Goal: Use online tool/utility: Use online tool/utility

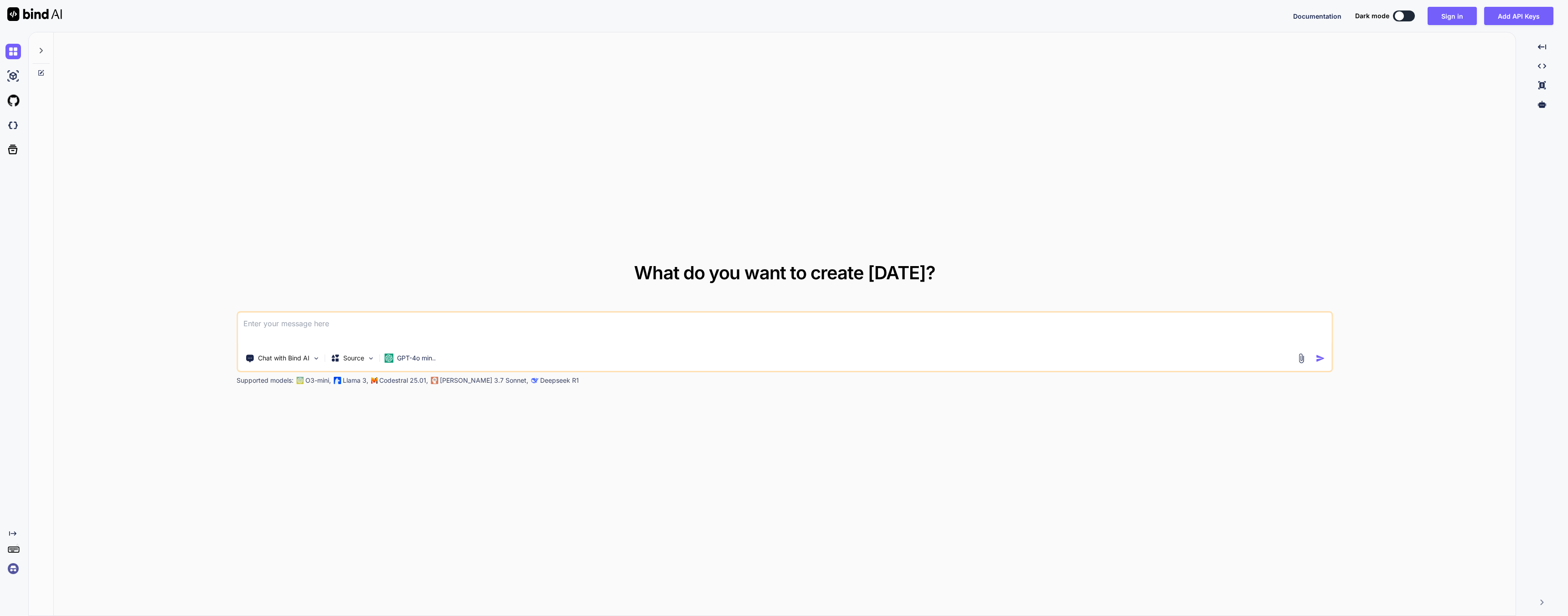
drag, startPoint x: 599, startPoint y: 110, endPoint x: 705, endPoint y: 124, distance: 106.9
click at [599, 113] on div "What do you want to create [DATE]? Chat with Bind AI Source GPT-4o min.. Suppor…" at bounding box center [784, 324] width 1462 height 584
click at [1457, 18] on button "Sign in" at bounding box center [1452, 16] width 49 height 18
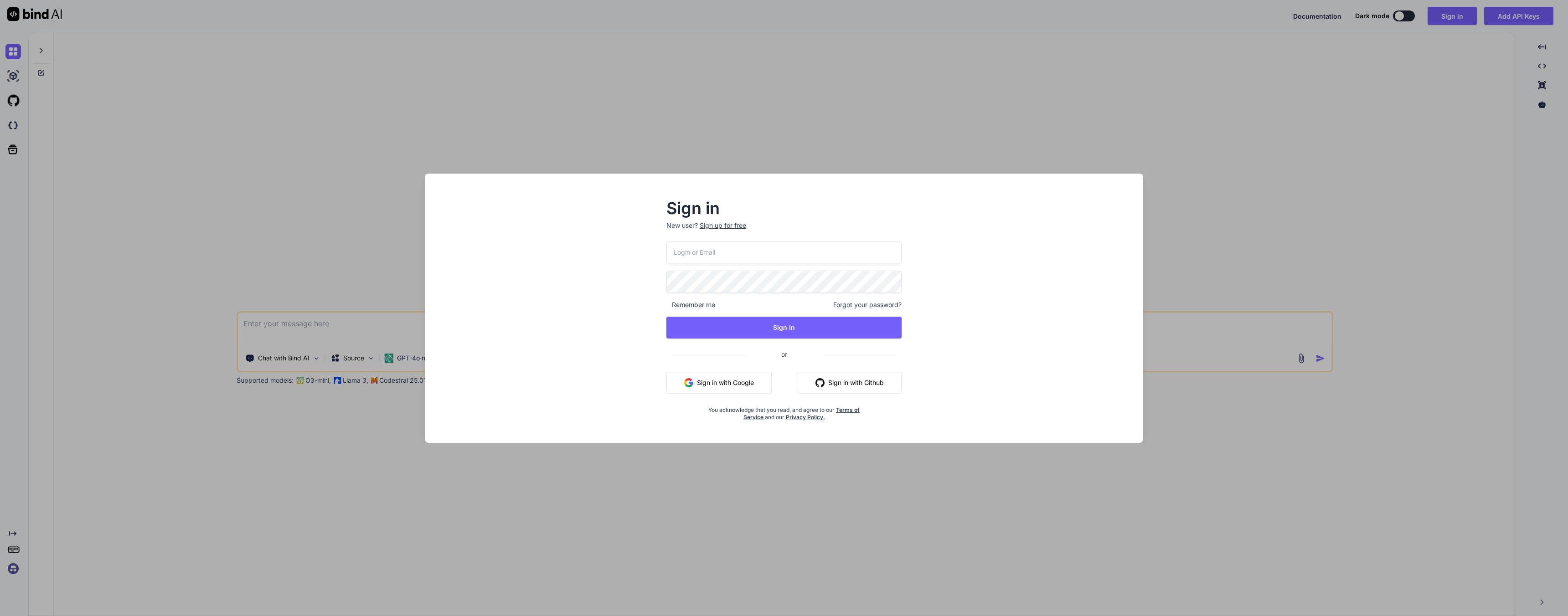
click at [749, 383] on button "Sign in with Google" at bounding box center [719, 383] width 105 height 22
click div "Sign in New user? Sign up for free Remember me Forgot your password? Sign In or…" at bounding box center [784, 308] width 1568 height 616
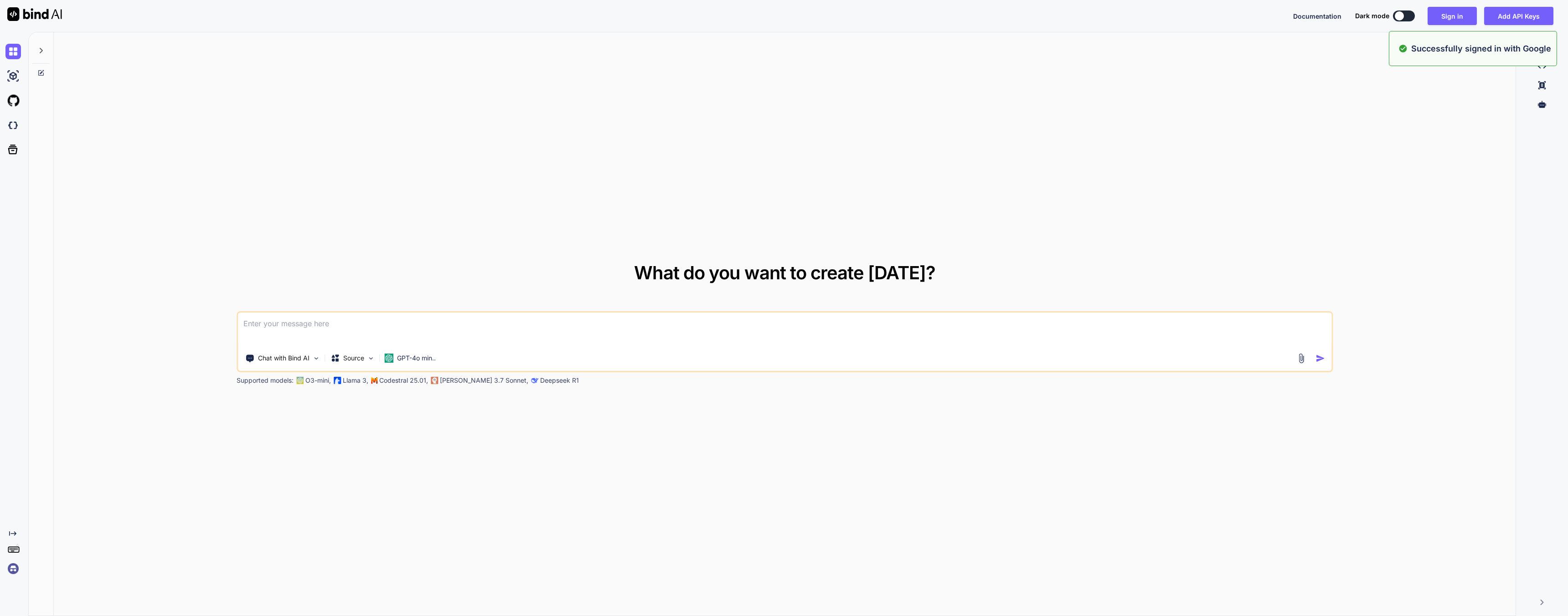
click at [233, 259] on div "What do you want to create today? Chat with Bind AI Source GPT-4o min.. Support…" at bounding box center [784, 324] width 1462 height 584
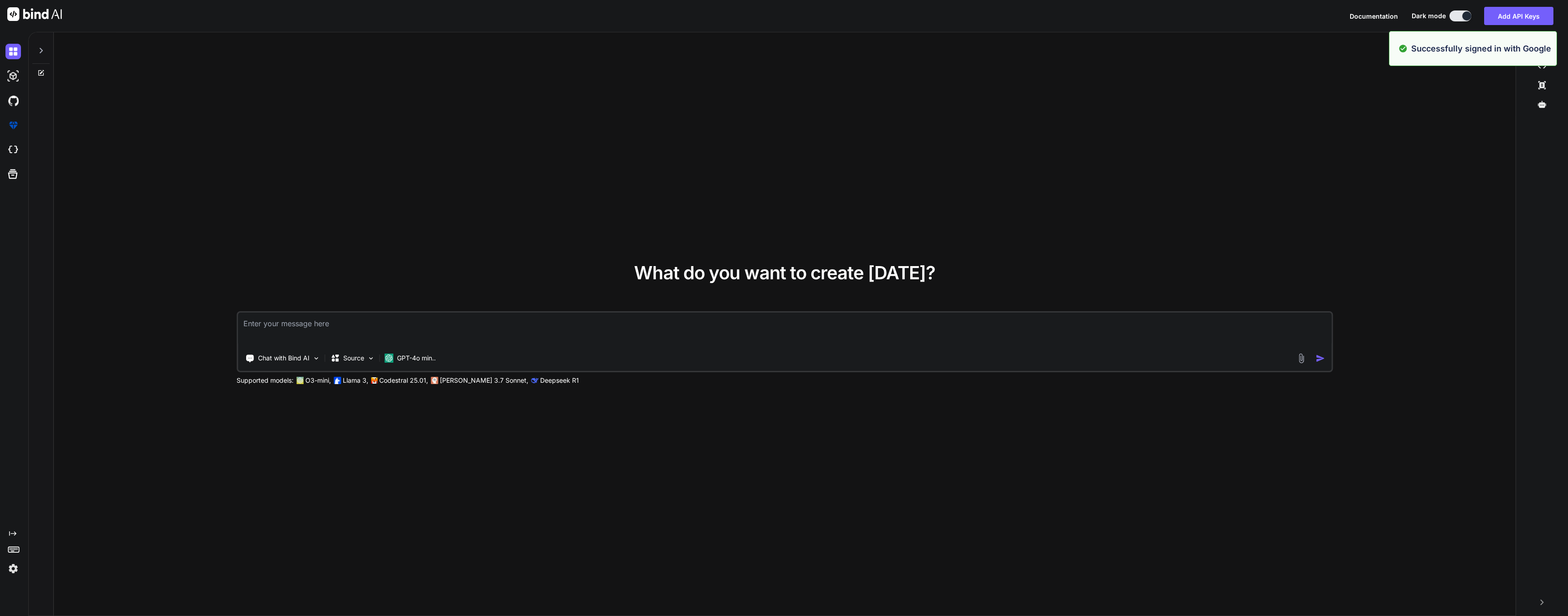
click at [301, 179] on div "What do you want to create today? Chat with Bind AI Source GPT-4o min.. Support…" at bounding box center [784, 324] width 1462 height 584
type textarea "x"
click at [19, 151] on img at bounding box center [13, 149] width 15 height 15
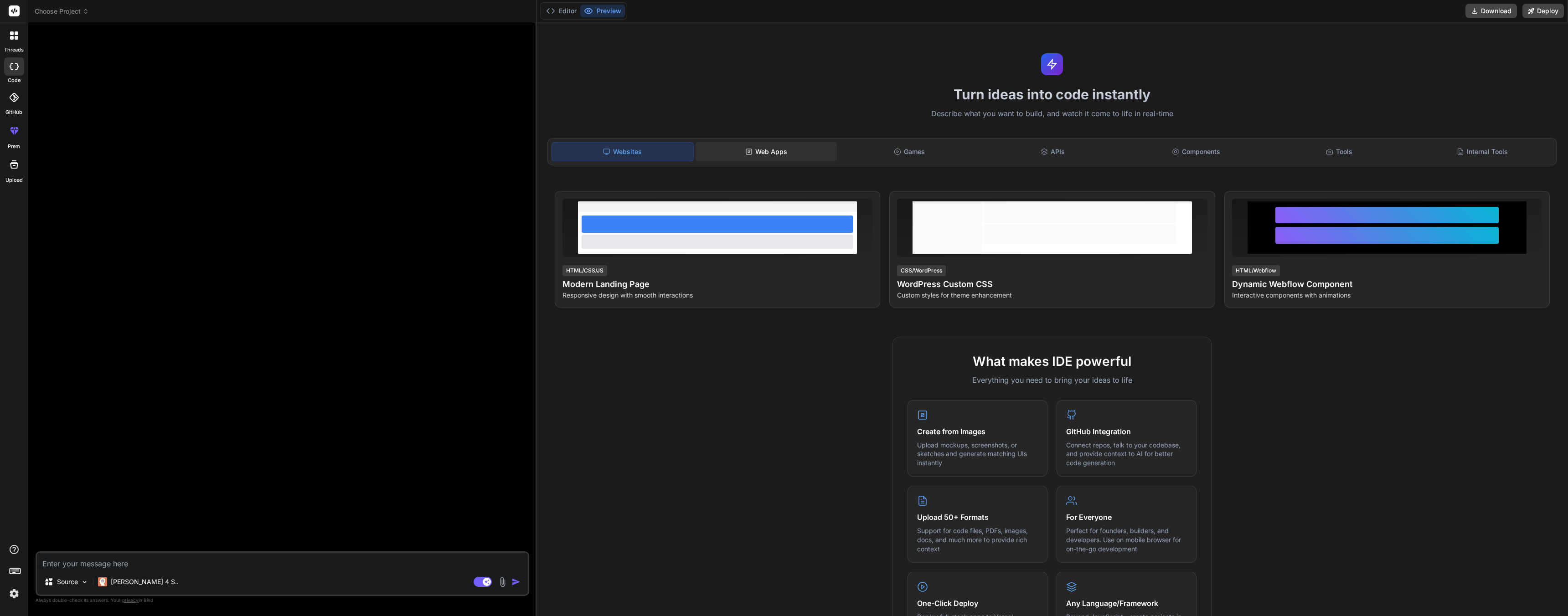
click at [771, 156] on div "Web Apps" at bounding box center [766, 151] width 141 height 19
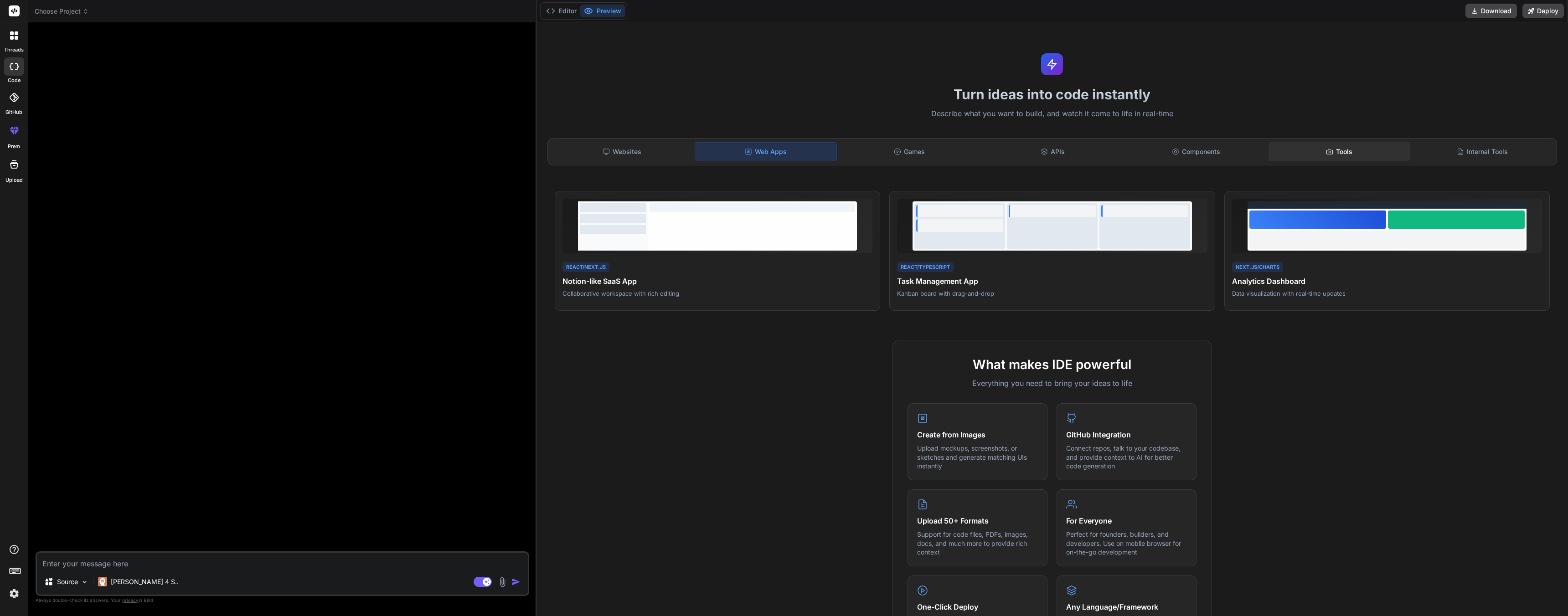
click at [1338, 156] on div "Tools" at bounding box center [1339, 151] width 141 height 19
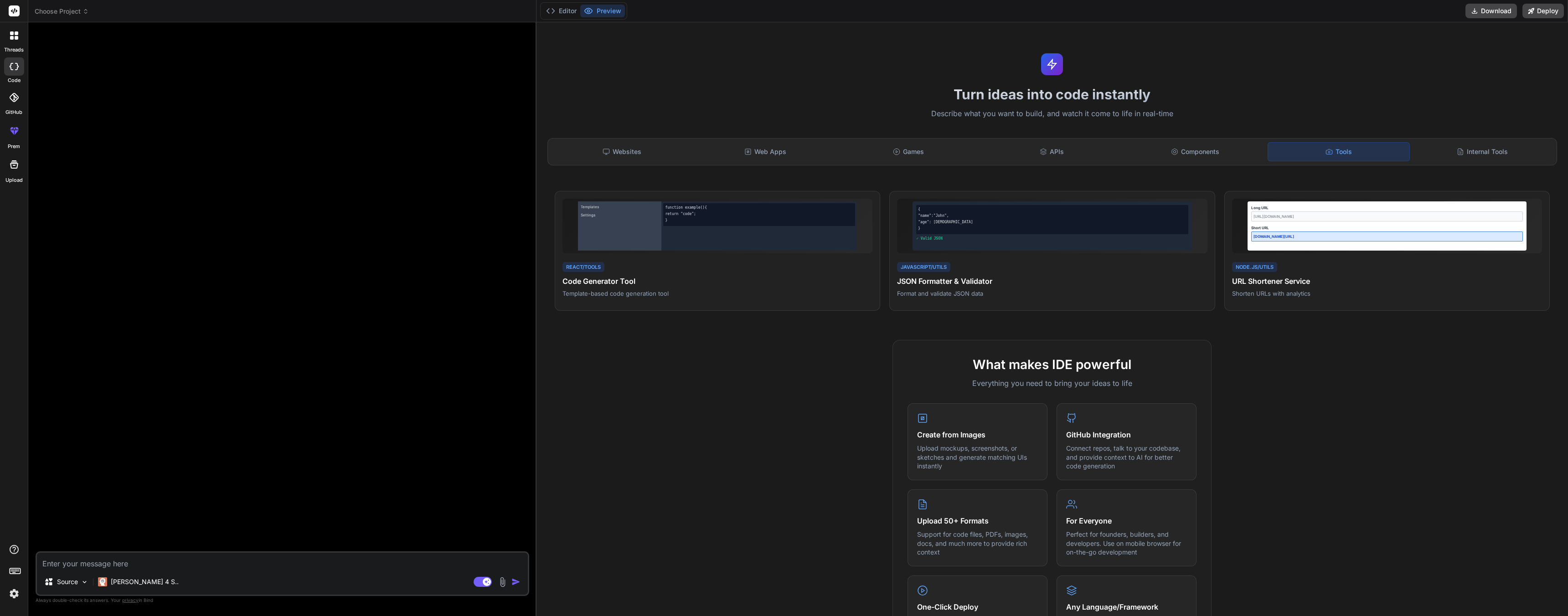
click at [79, 566] on textarea at bounding box center [282, 560] width 491 height 16
type textarea "x"
type textarea "C"
type textarea "x"
type textarea "Cr"
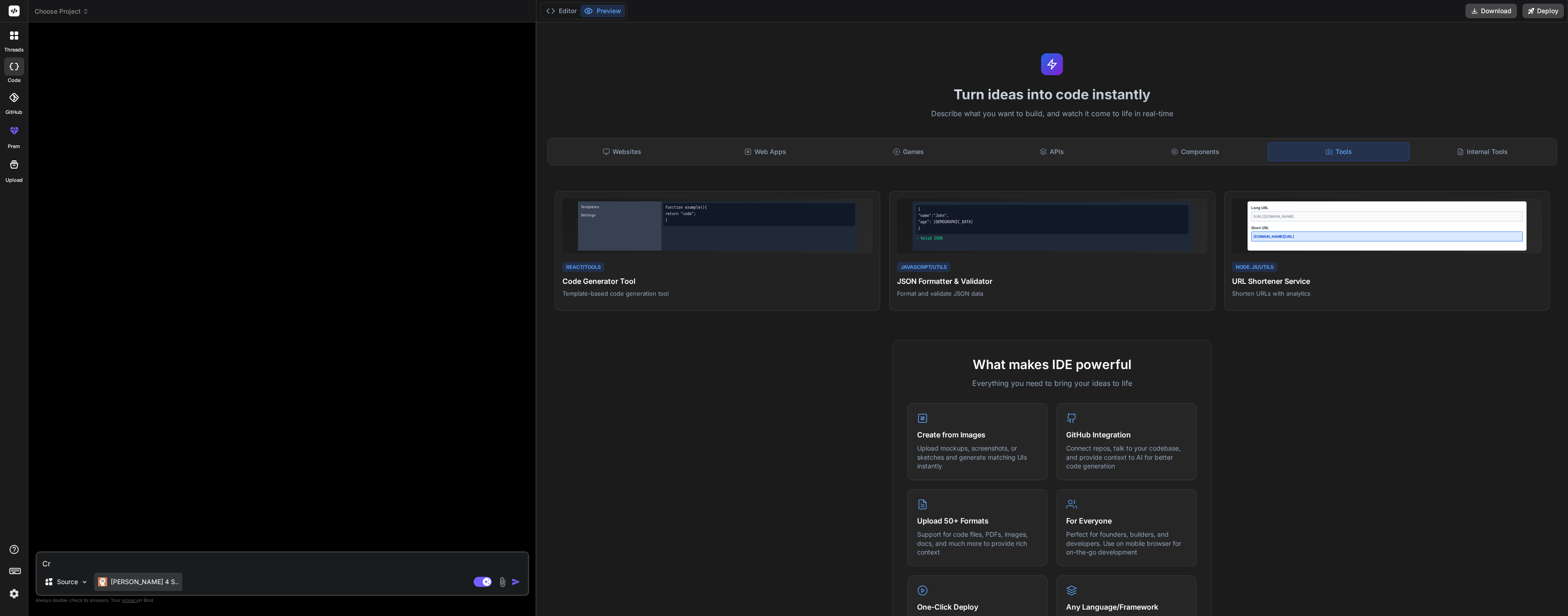
type textarea "x"
type textarea "Cre"
type textarea "x"
type textarea "Crea"
type textarea "x"
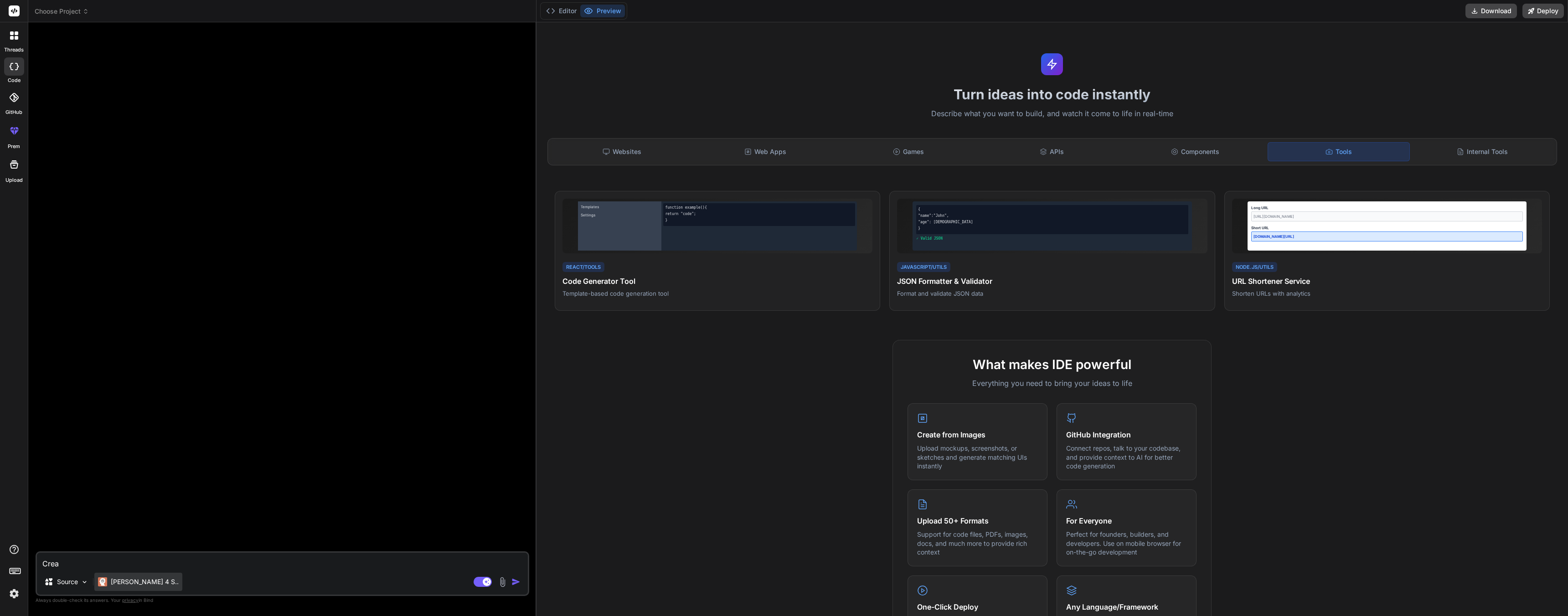
type textarea "Creat"
type textarea "x"
type textarea "Create"
type textarea "x"
type textarea "Create"
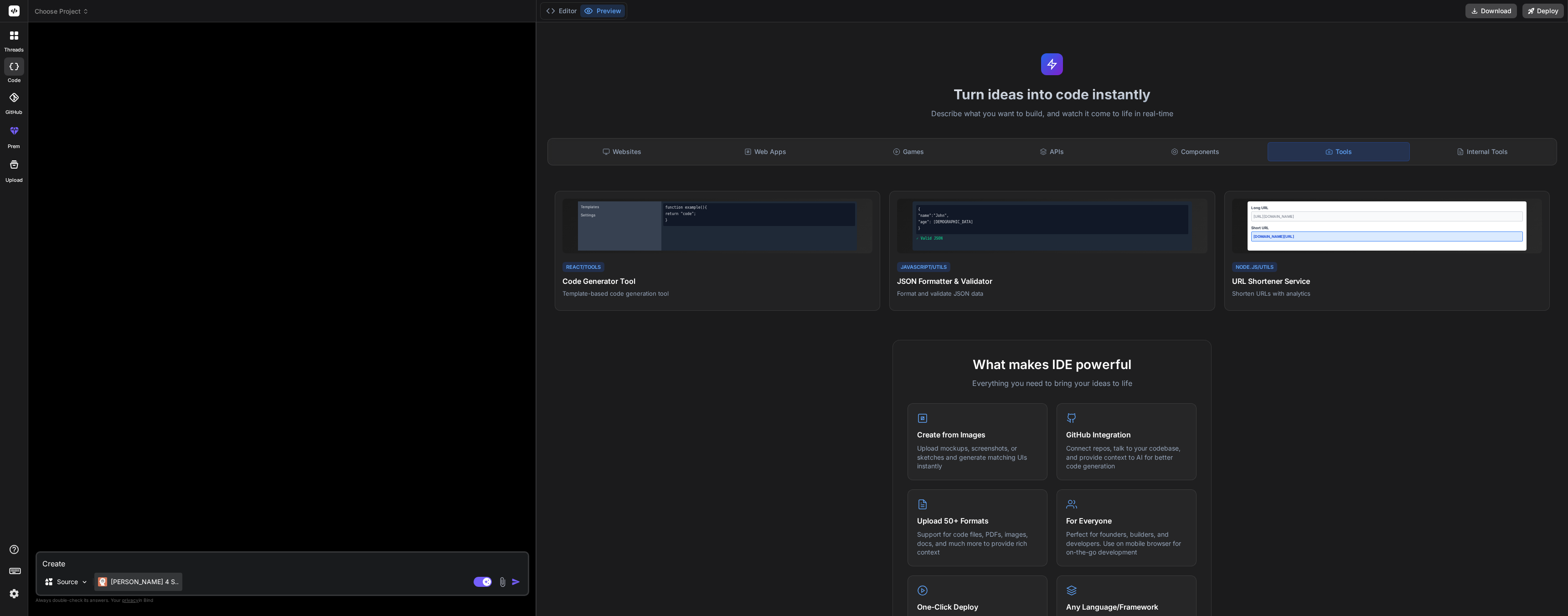
type textarea "x"
type textarea "Create a"
type textarea "x"
type textarea "Create a"
type textarea "x"
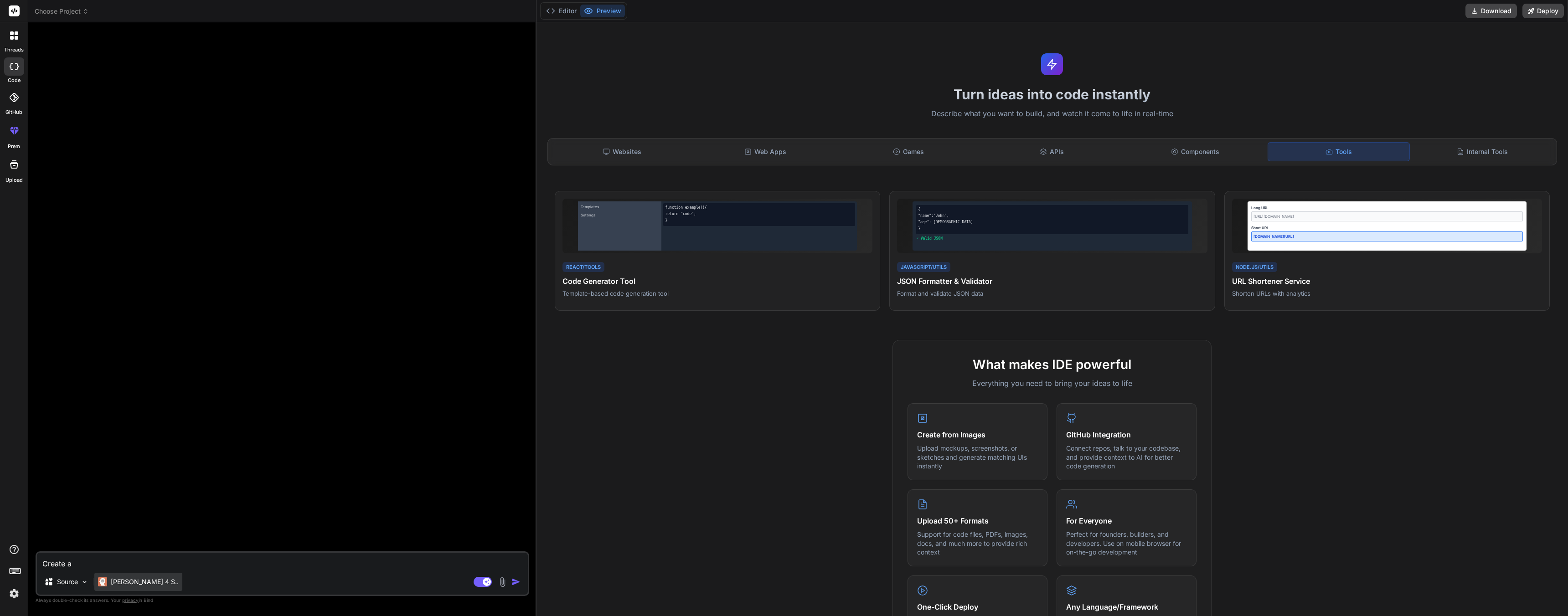
type textarea "Create a ."
type textarea "x"
type textarea "Create a .b"
type textarea "x"
type textarea "Create a .ba"
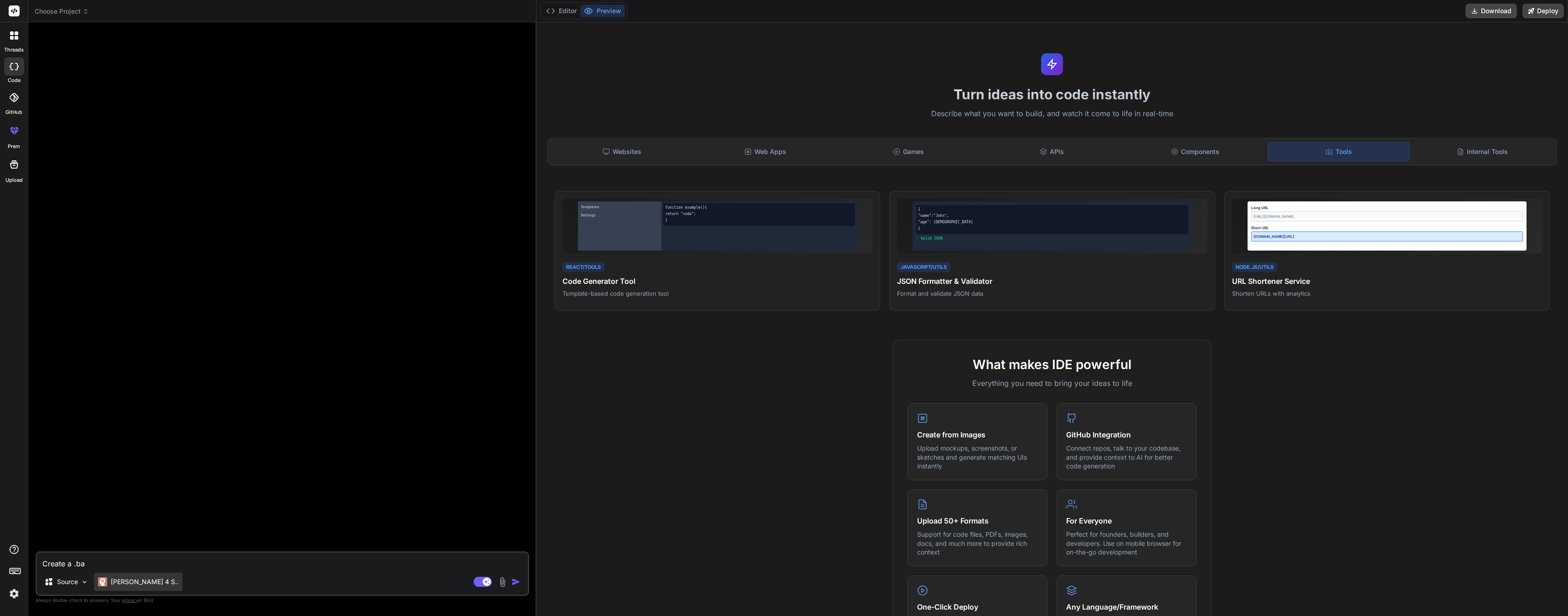
type textarea "x"
type textarea "Create a .bat"
type textarea "x"
type textarea "Create a .bat"
type textarea "x"
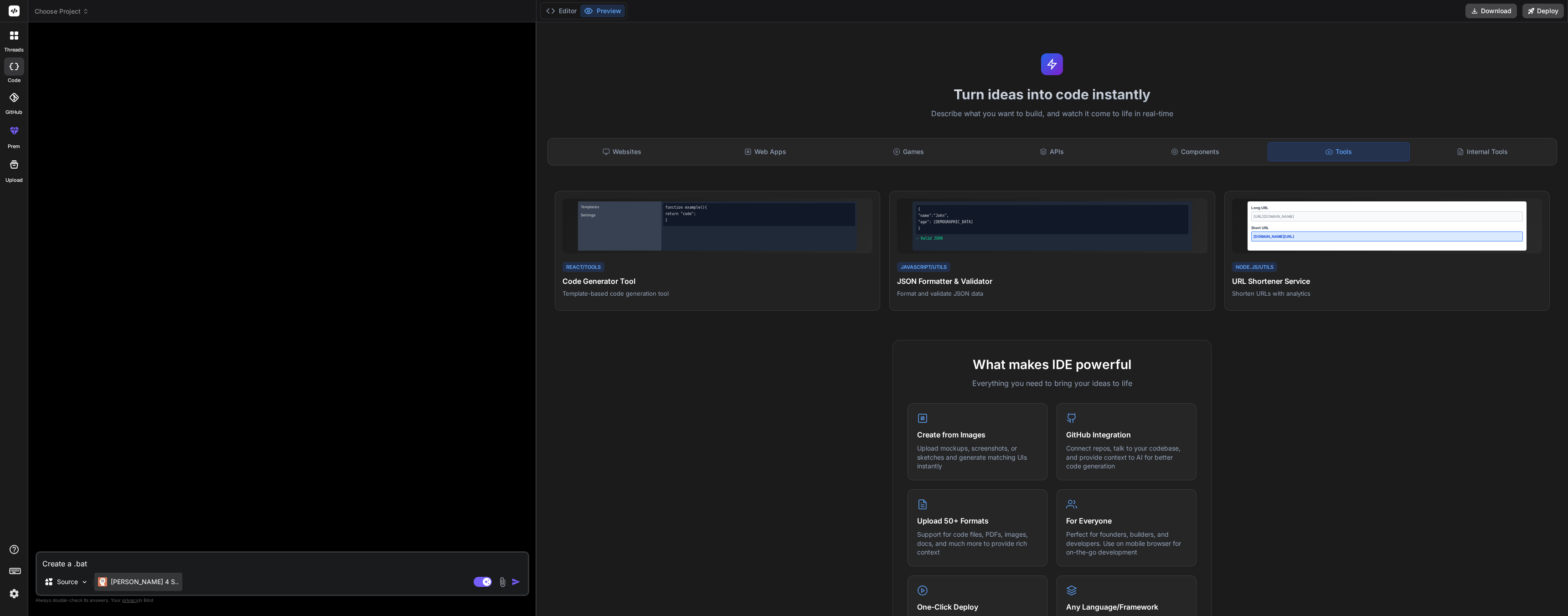
type textarea "Create a .bat f"
type textarea "x"
type textarea "Create a .bat fi"
type textarea "x"
type textarea "Create a .bat fil"
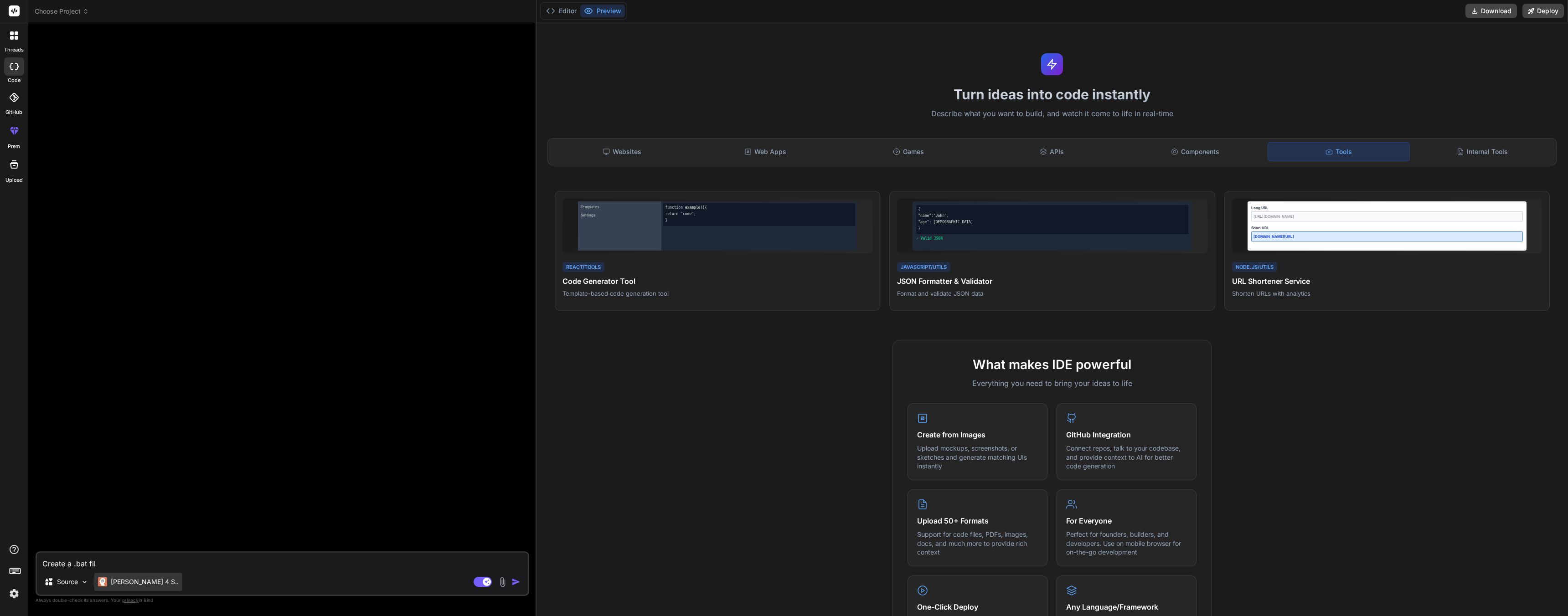
type textarea "x"
type textarea "Create a .bat file"
type textarea "x"
type textarea "Create a .bat file"
type textarea "x"
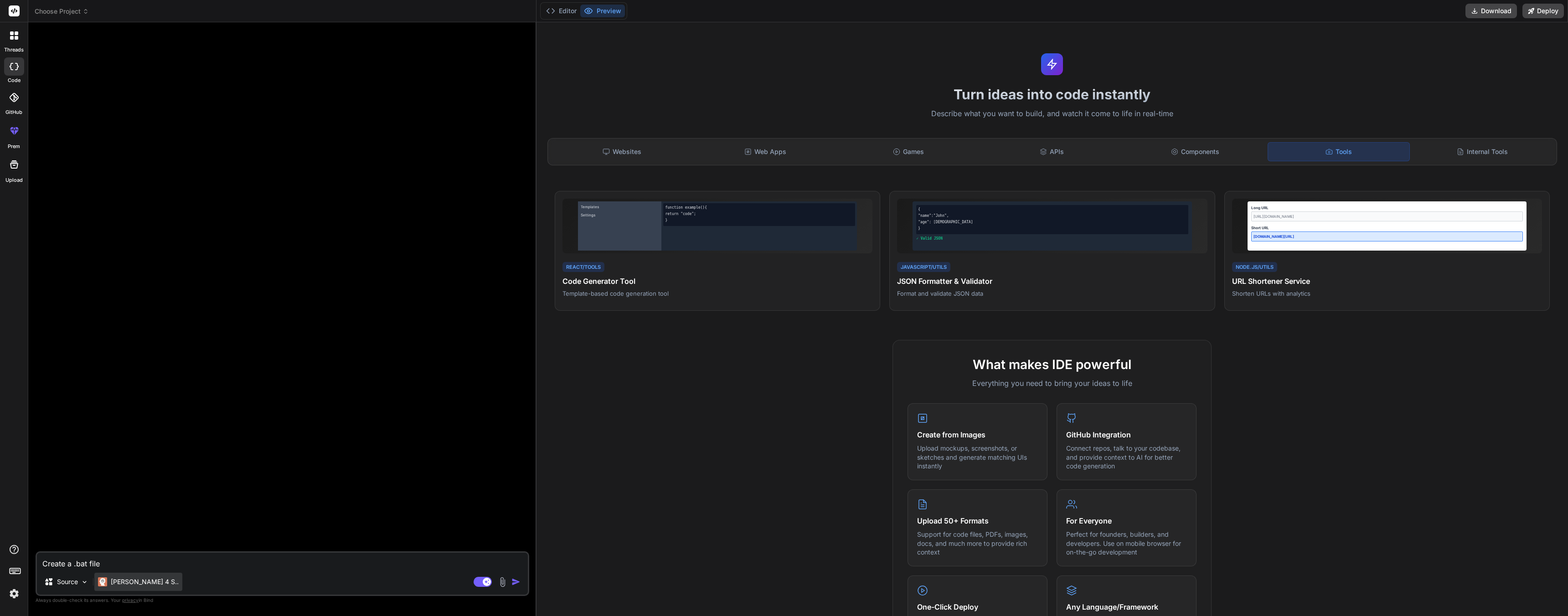
type textarea "Create a .bat file f"
type textarea "x"
type textarea "Create a .bat file fo"
type textarea "x"
type textarea "Create a .bat file for"
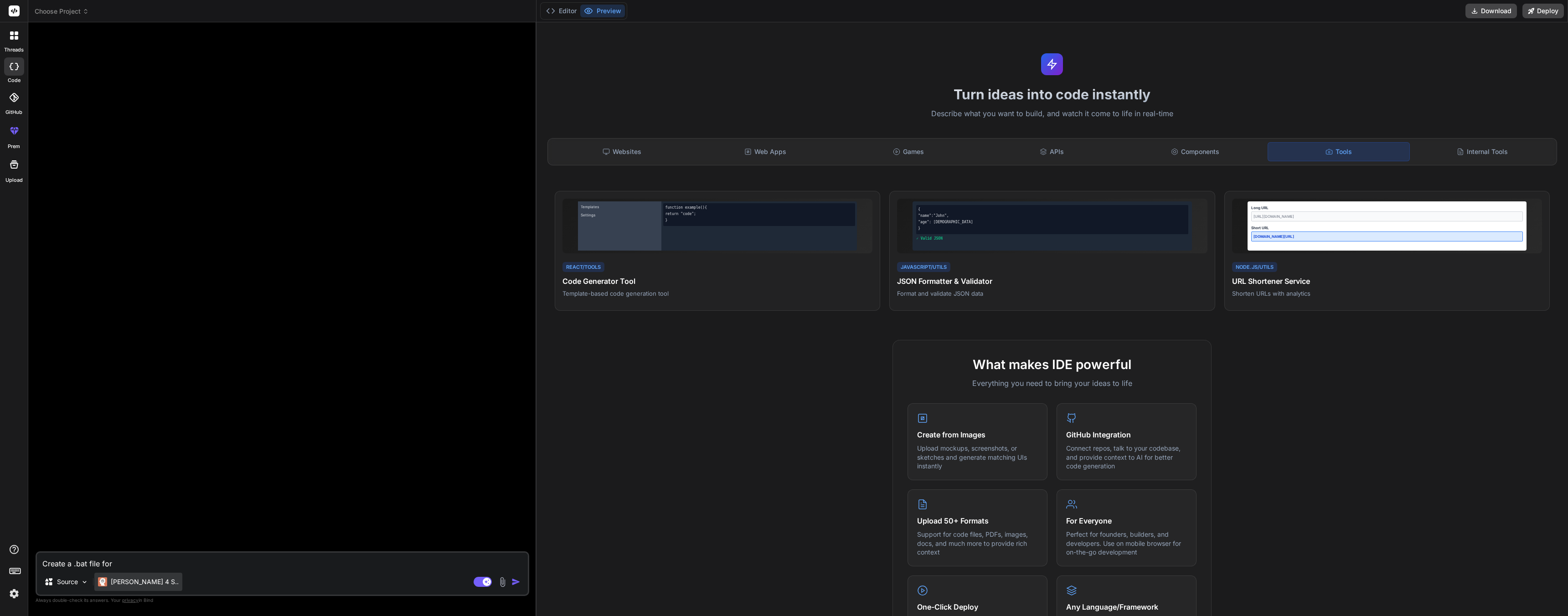
type textarea "x"
type textarea "Create a .bat file for"
type textarea "x"
type textarea "Create a .bat file for W"
type textarea "x"
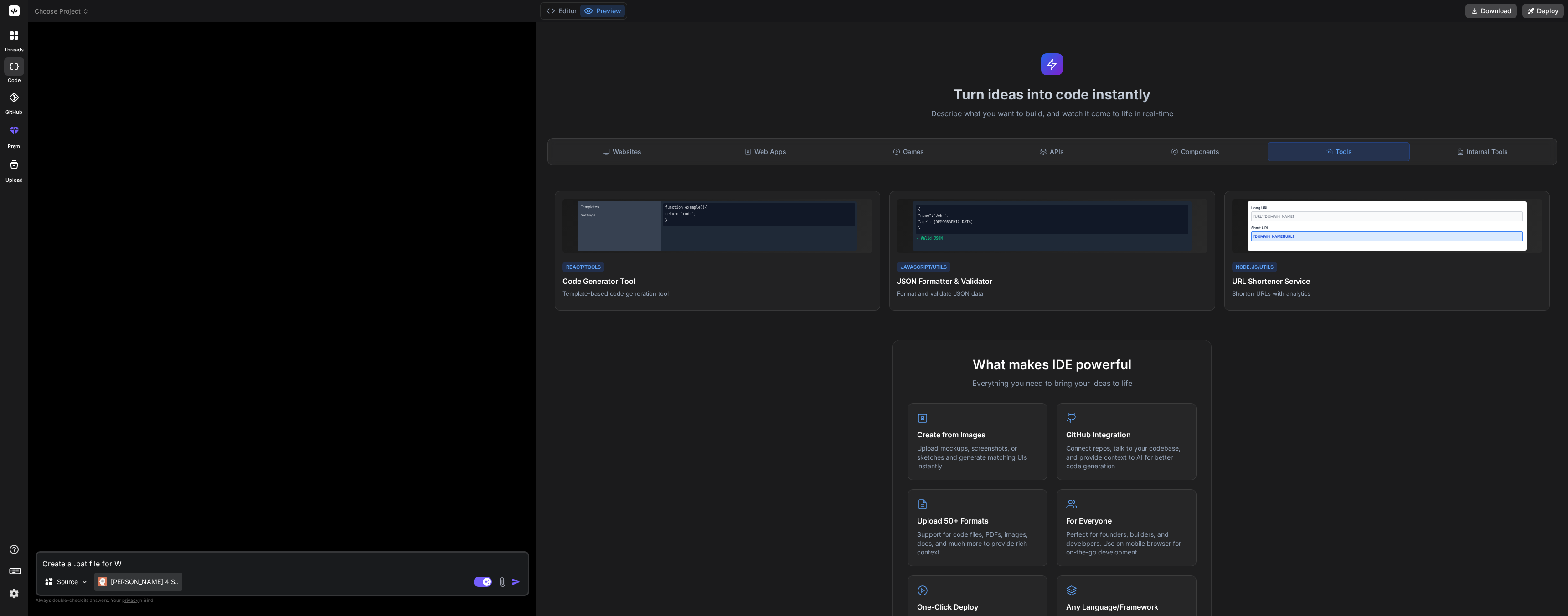
type textarea "Create a .bat file for Wi"
type textarea "x"
type textarea "Create a .bat file for Win"
type textarea "x"
type textarea "Create a .bat file for Wind"
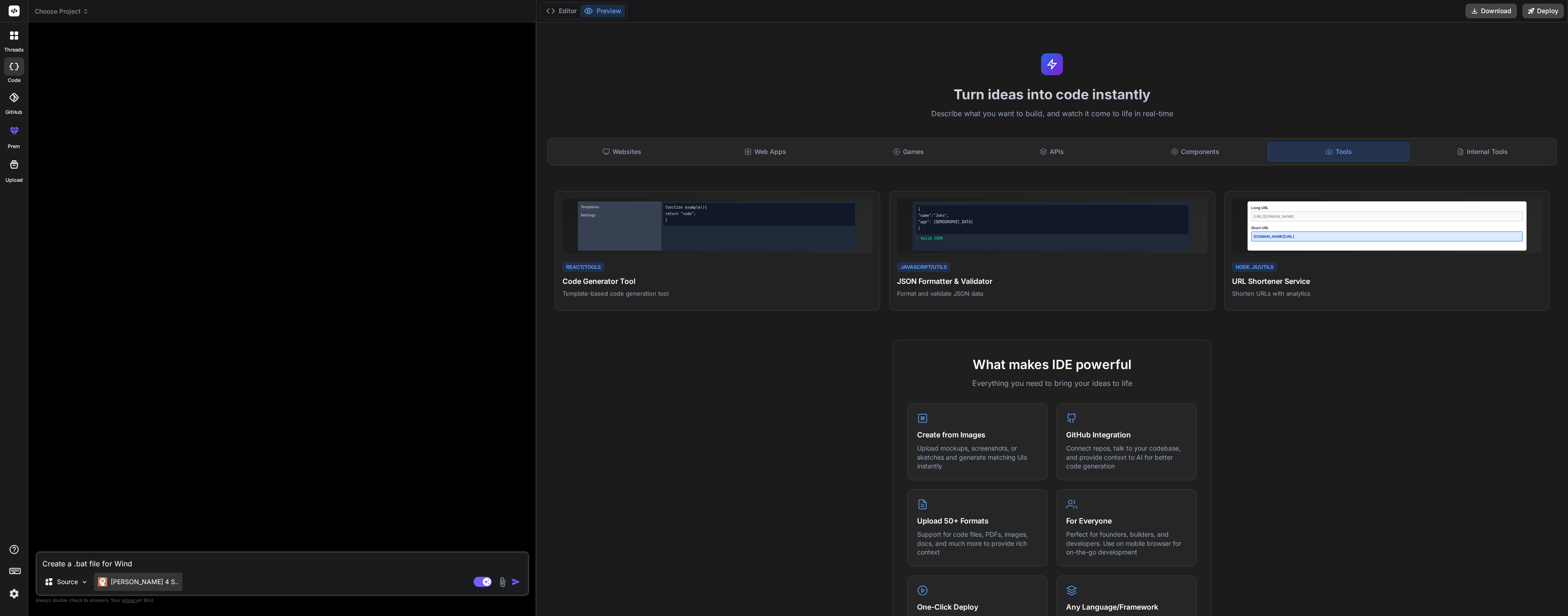
type textarea "x"
type textarea "Create a .bat file for Windo"
type textarea "x"
type textarea "Create a .bat file for Windoe"
type textarea "x"
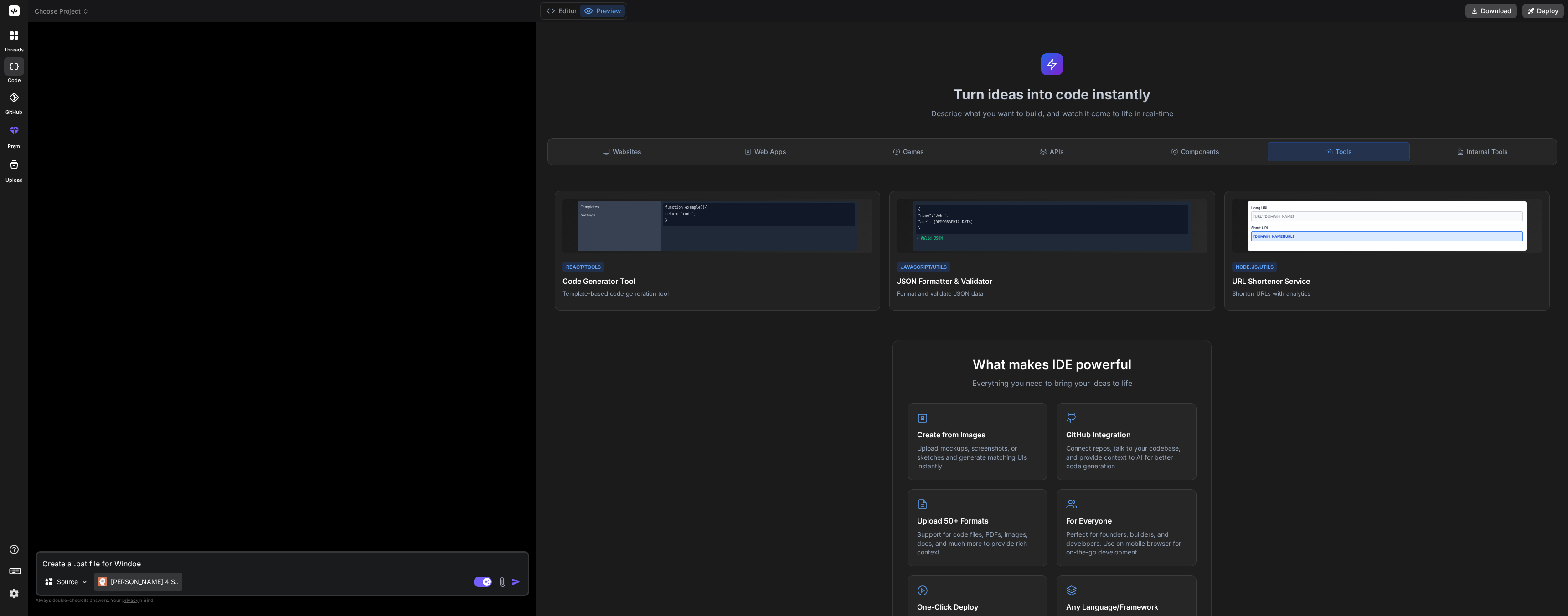
type textarea "Create a .bat file for Windo"
type textarea "x"
type textarea "Create a .bat file for Windoe"
type textarea "x"
type textarea "Create a .bat file for Windoes"
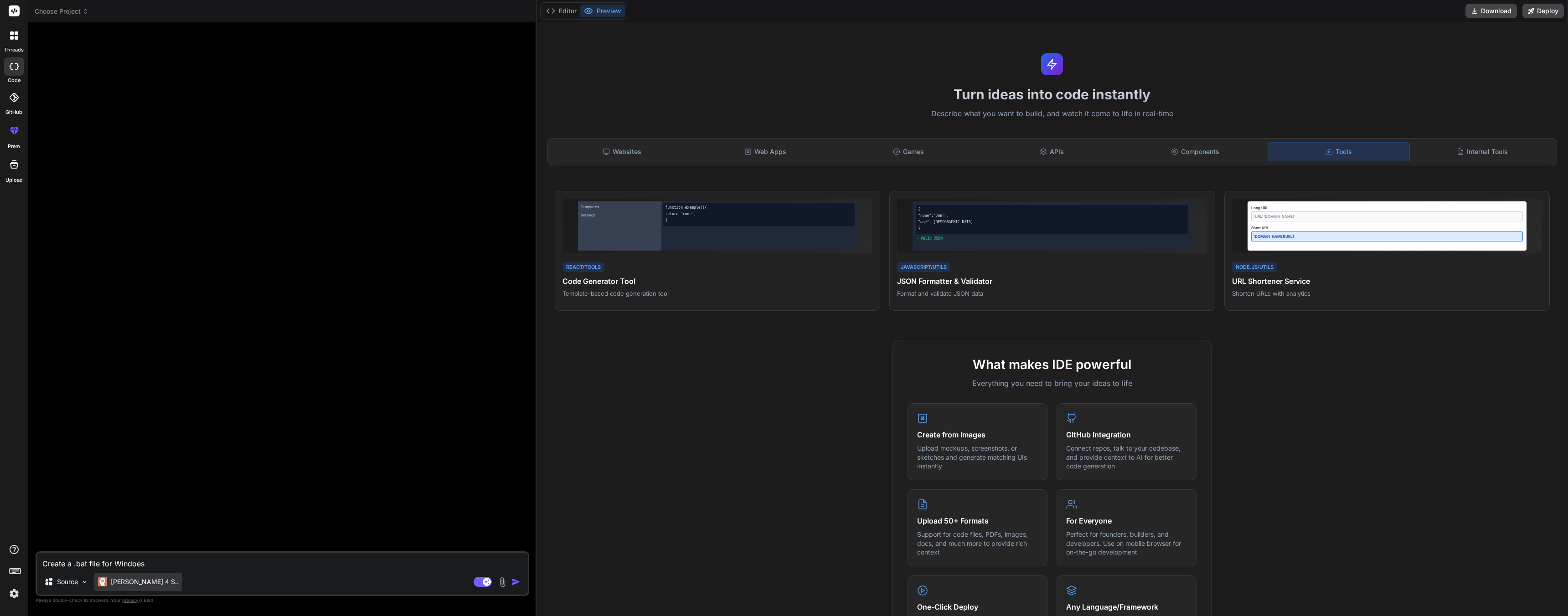
type textarea "x"
type textarea "Create a .bat file for Windoes"
type textarea "x"
type textarea "Create a .bat file for Windoes t"
type textarea "x"
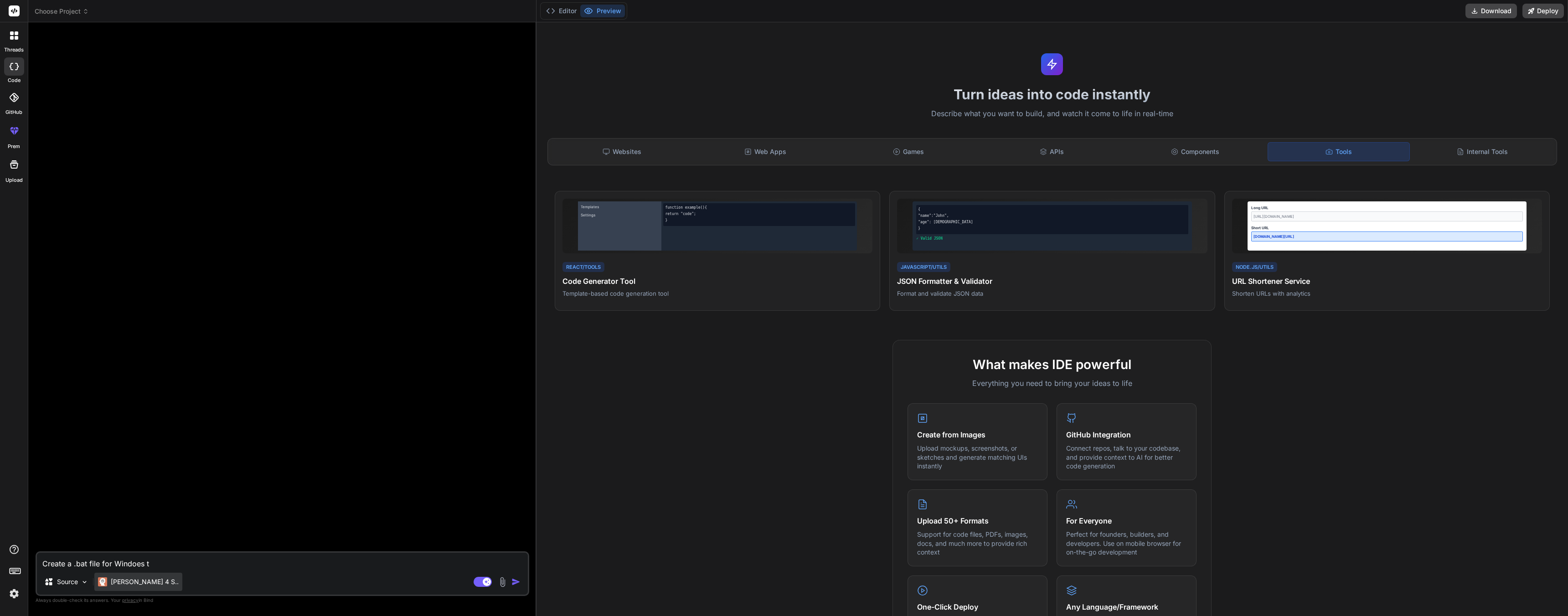
type textarea "Create a .bat file for Windoes th"
type textarea "x"
type textarea "Create a .bat file for Windoes t"
type textarea "x"
type textarea "Create a .bat file for Windoes"
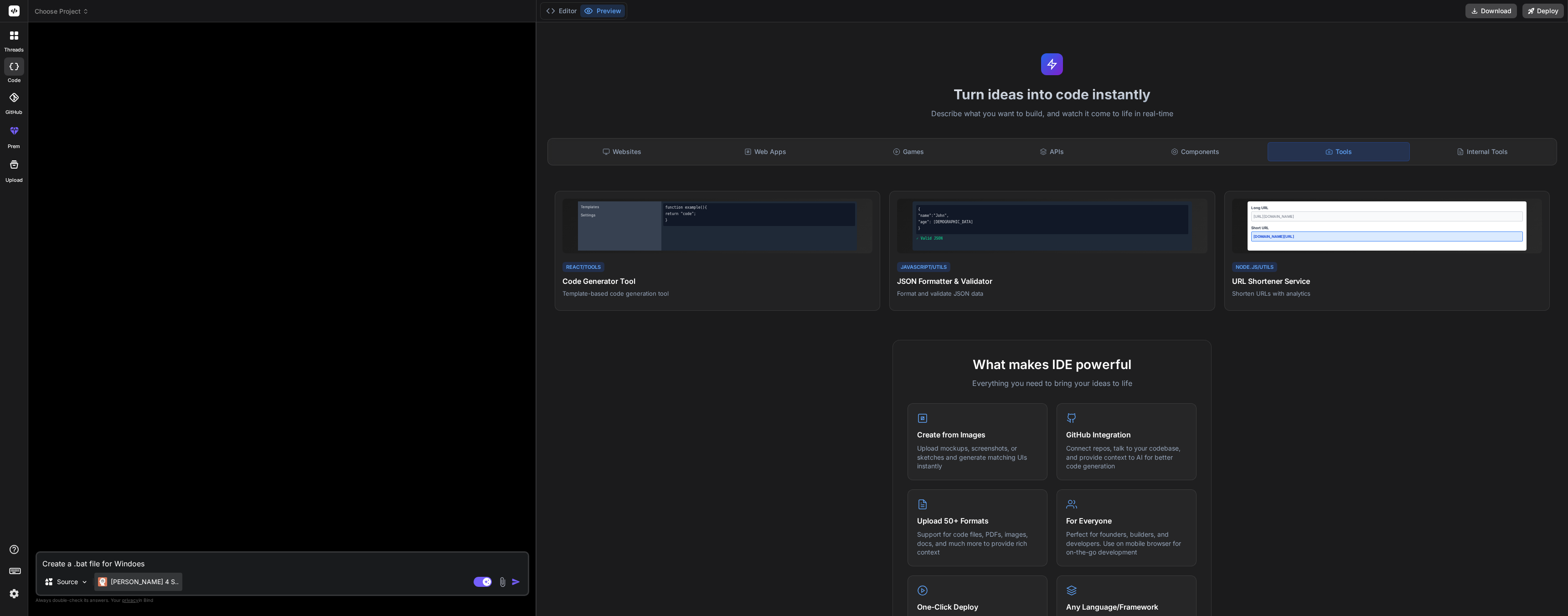
type textarea "x"
type textarea "Create a .bat file for Windoes"
type textarea "x"
type textarea "Create a .bat file for Windoe"
type textarea "x"
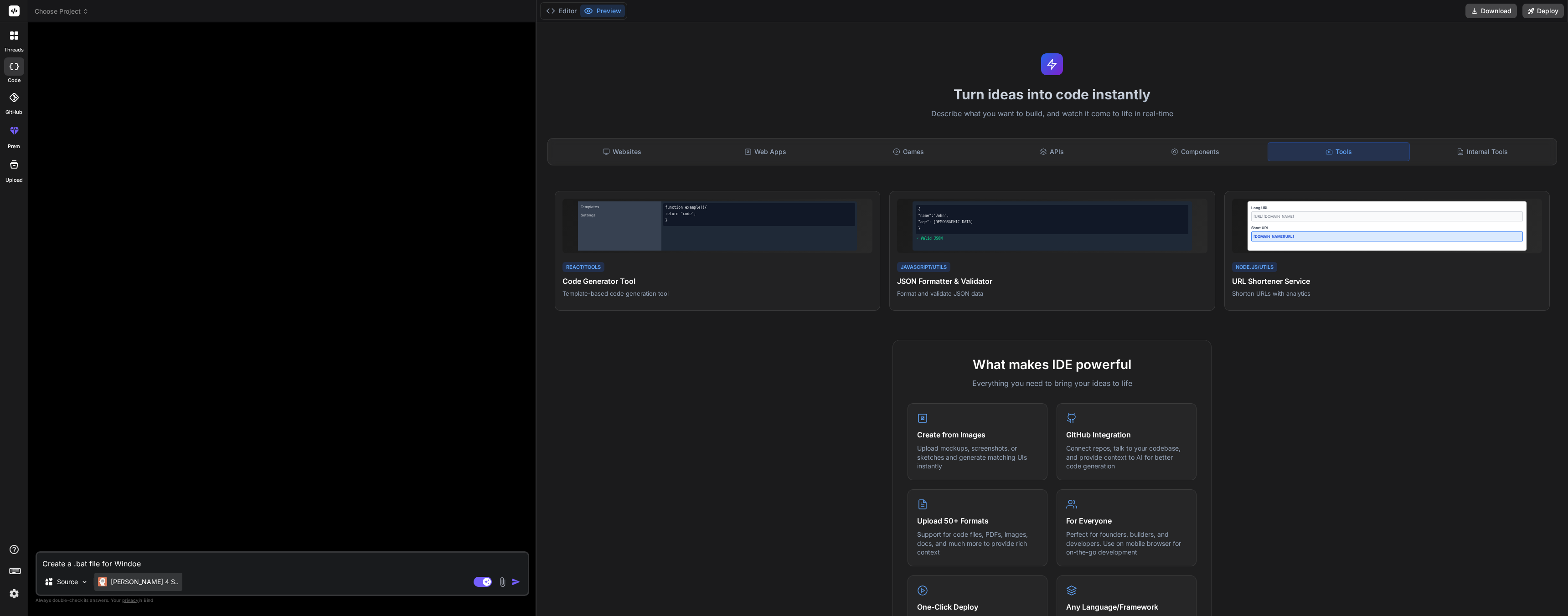
type textarea "Create a .bat file for Windo"
type textarea "x"
type textarea "Create a .bat file for Wind"
type textarea "x"
type textarea "Create a .bat file for Windo"
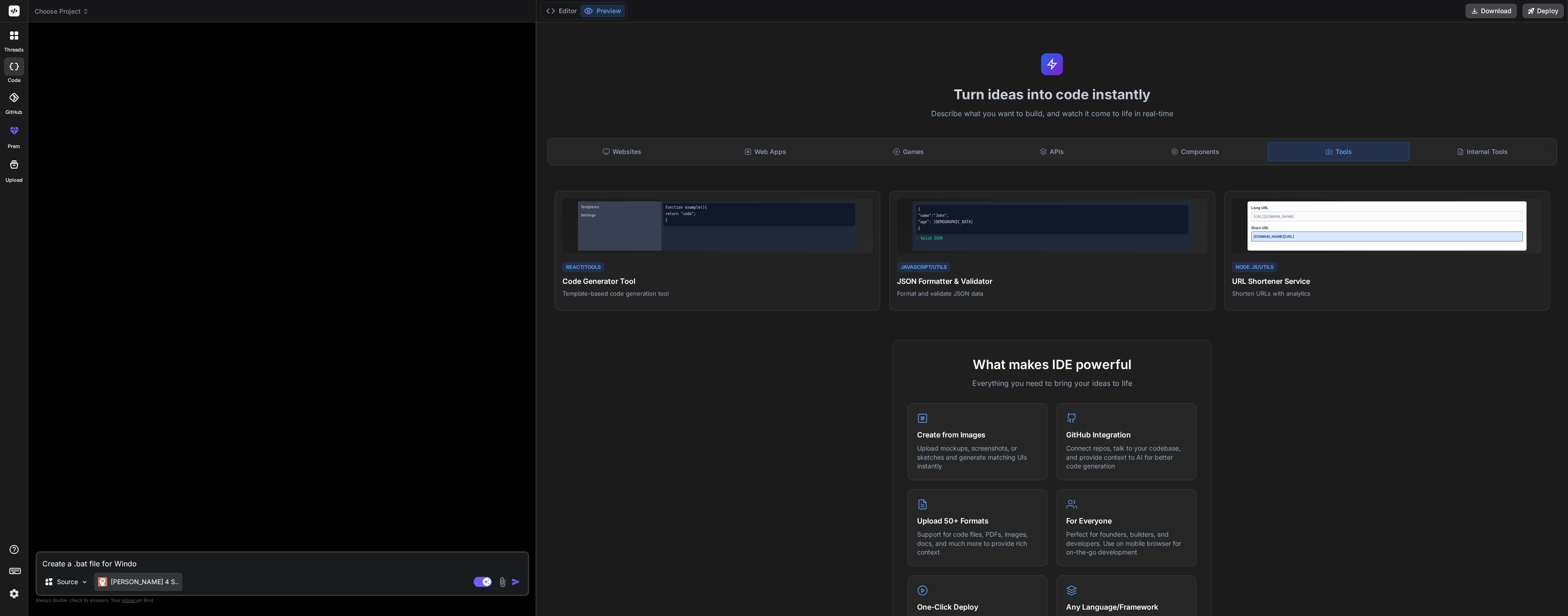
type textarea "x"
type textarea "Create a .bat file for Window"
type textarea "x"
type textarea "Create a .bat file for Windows"
type textarea "x"
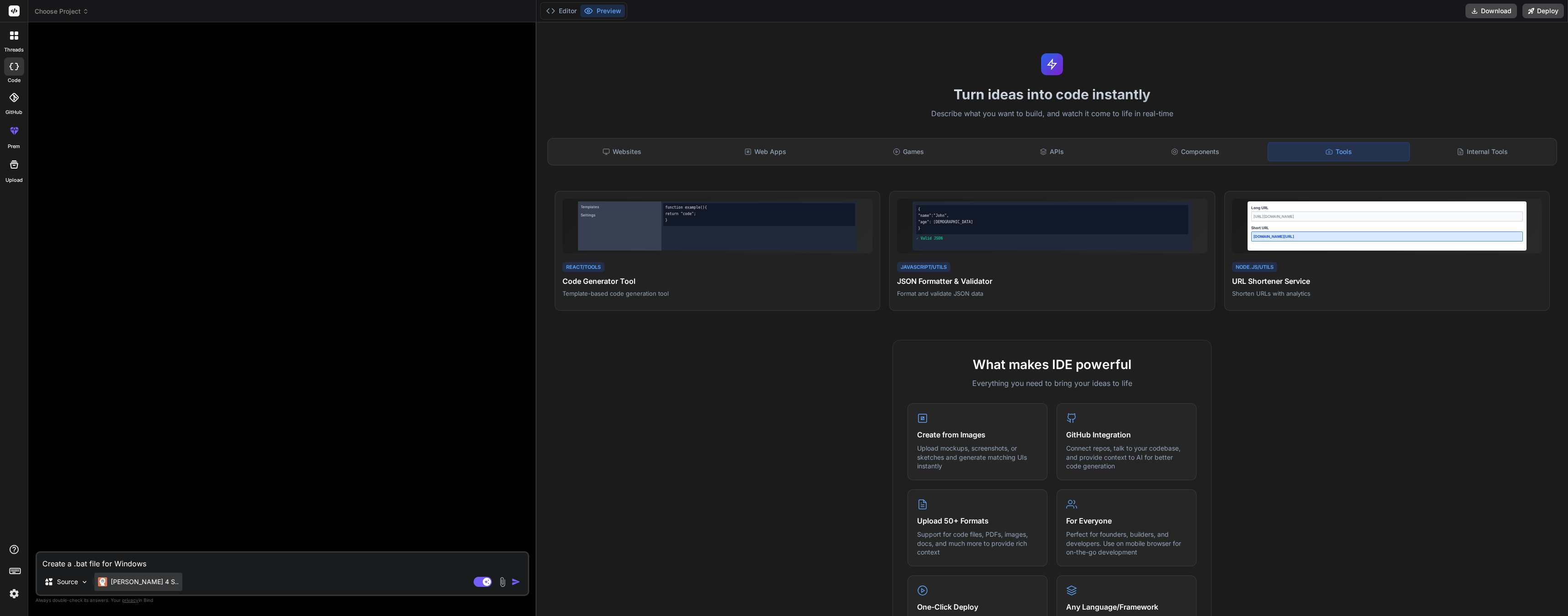
type textarea "Create a .bat file for Windows"
type textarea "x"
type textarea "Create a .bat file for Windows t"
type textarea "x"
type textarea "Create a .bat file for Windows th"
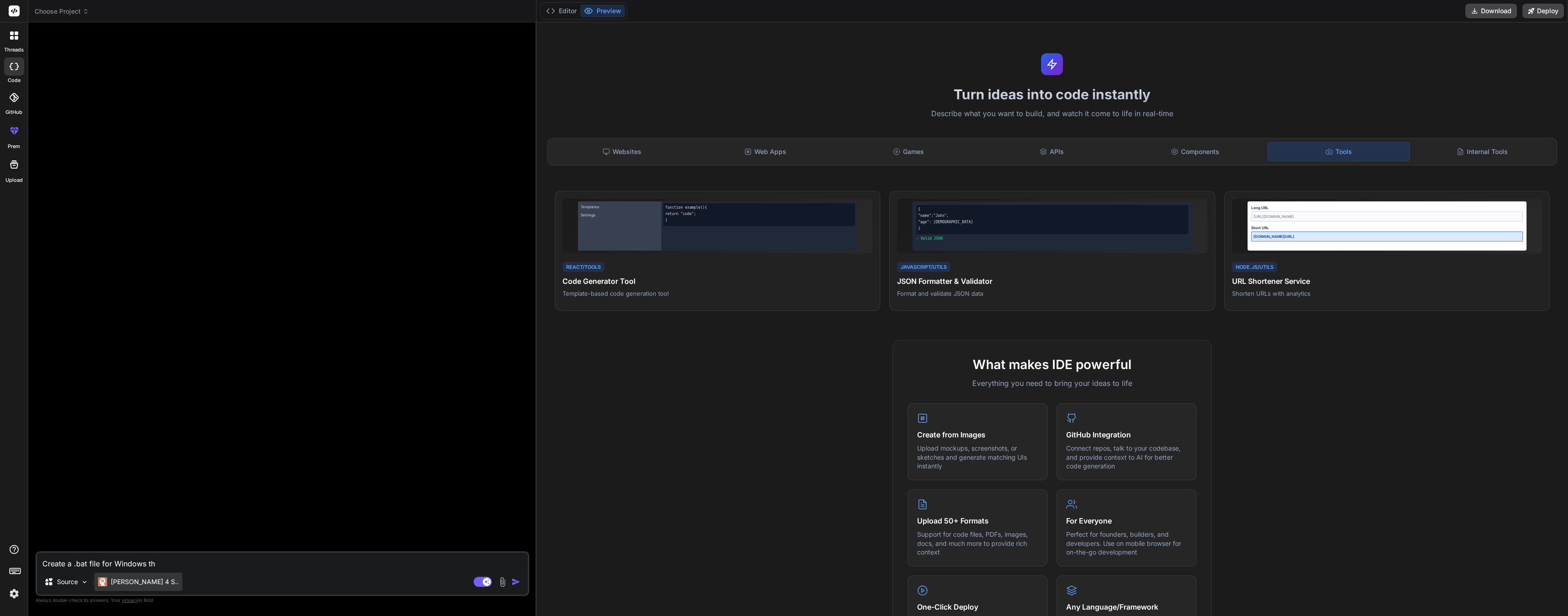
type textarea "x"
type textarea "Create a .bat file for Windows tha"
type textarea "x"
type textarea "Create a .bat file for Windows that"
type textarea "x"
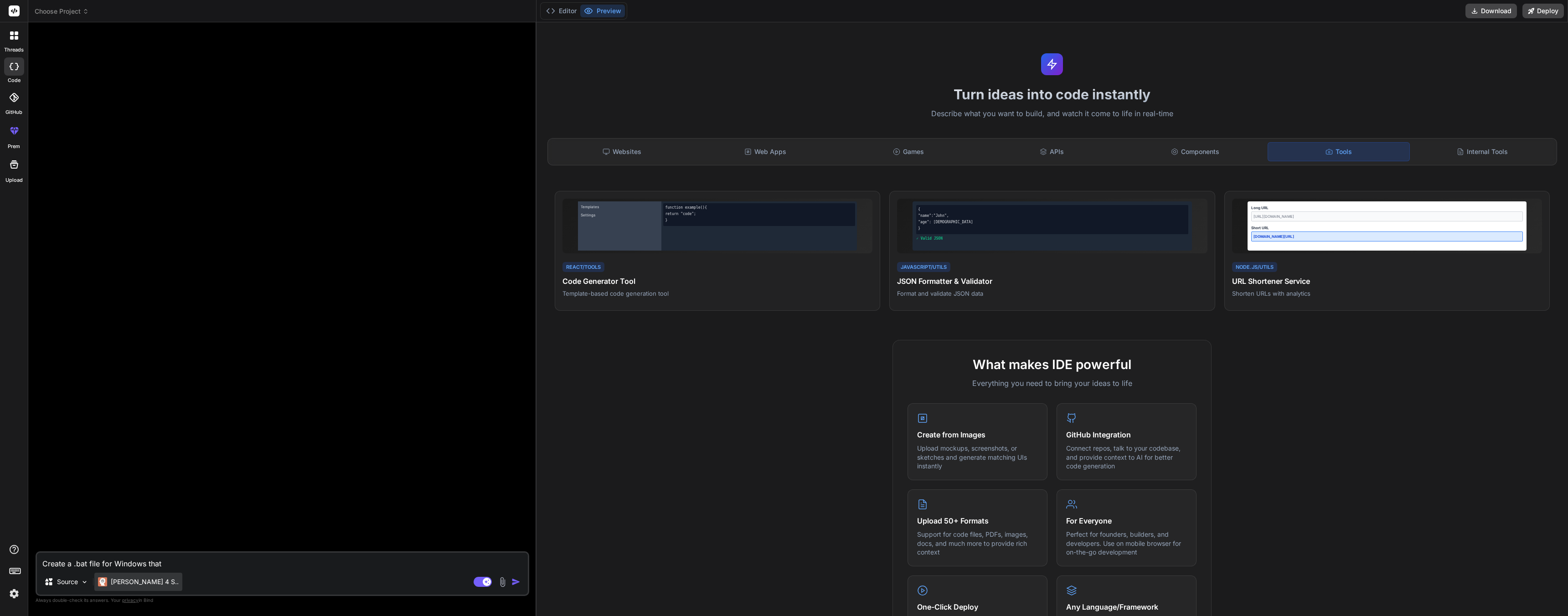
type textarea "Create a .bat file for Windows that"
type textarea "x"
type textarea "Create a .bat file for Windows that w"
type textarea "x"
type textarea "Create a .bat file for Windows that wi"
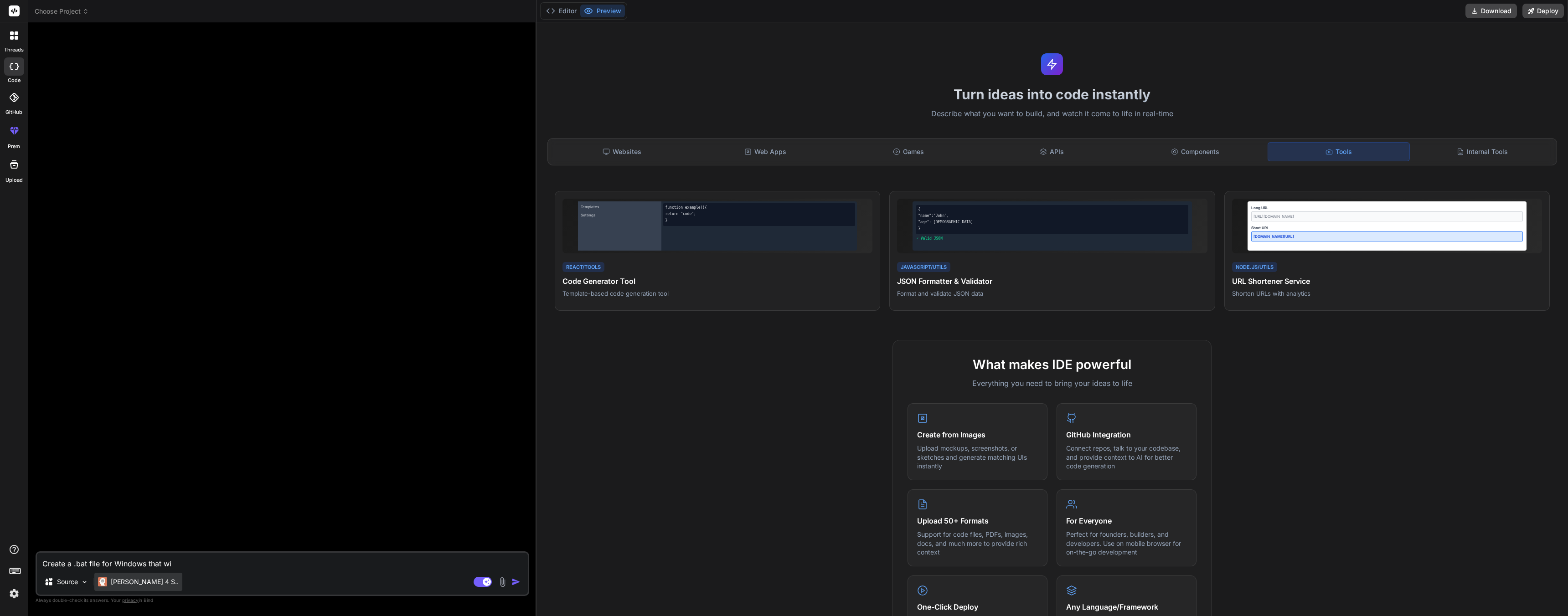
type textarea "x"
type textarea "Create a .bat file for Windows that wil"
type textarea "x"
type textarea "Create a .bat file for Windows that will"
type textarea "x"
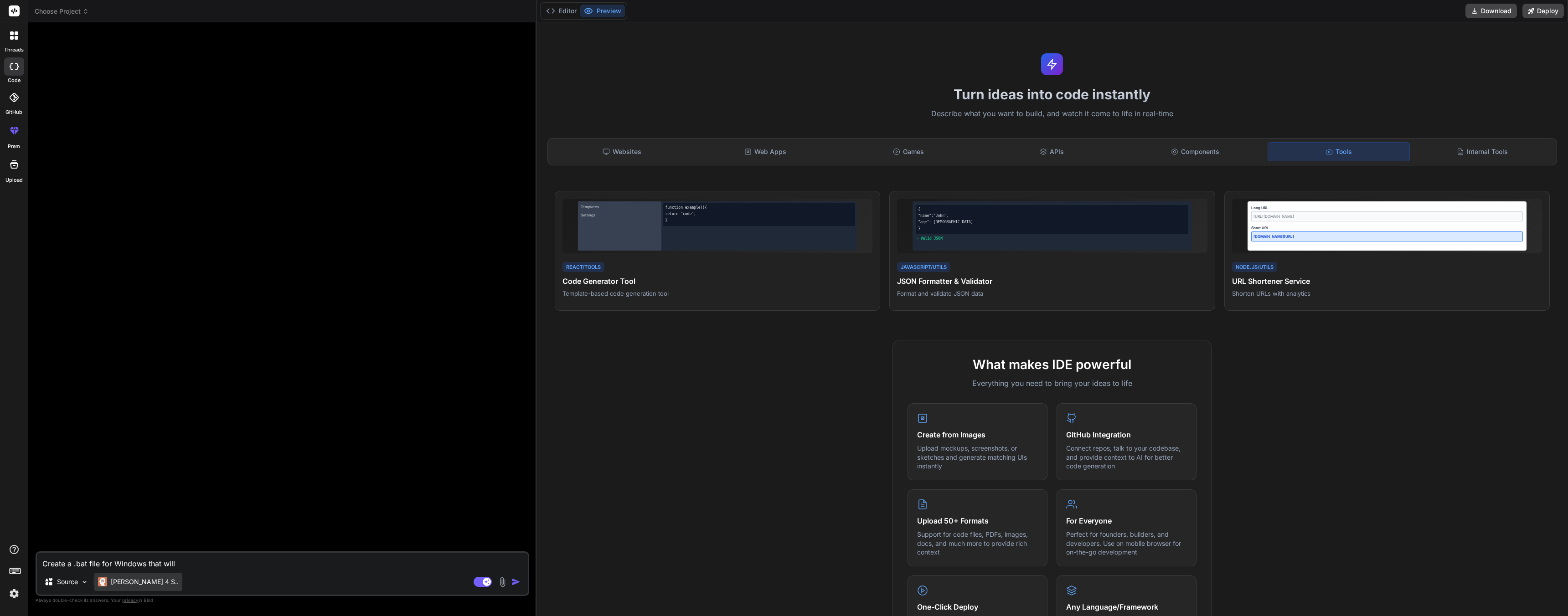
type textarea "Create a .bat file for Windows that will"
type textarea "x"
type textarea "Create a .bat file for Windows that will l"
type textarea "x"
type textarea "Create a .bat file for Windows that will lo"
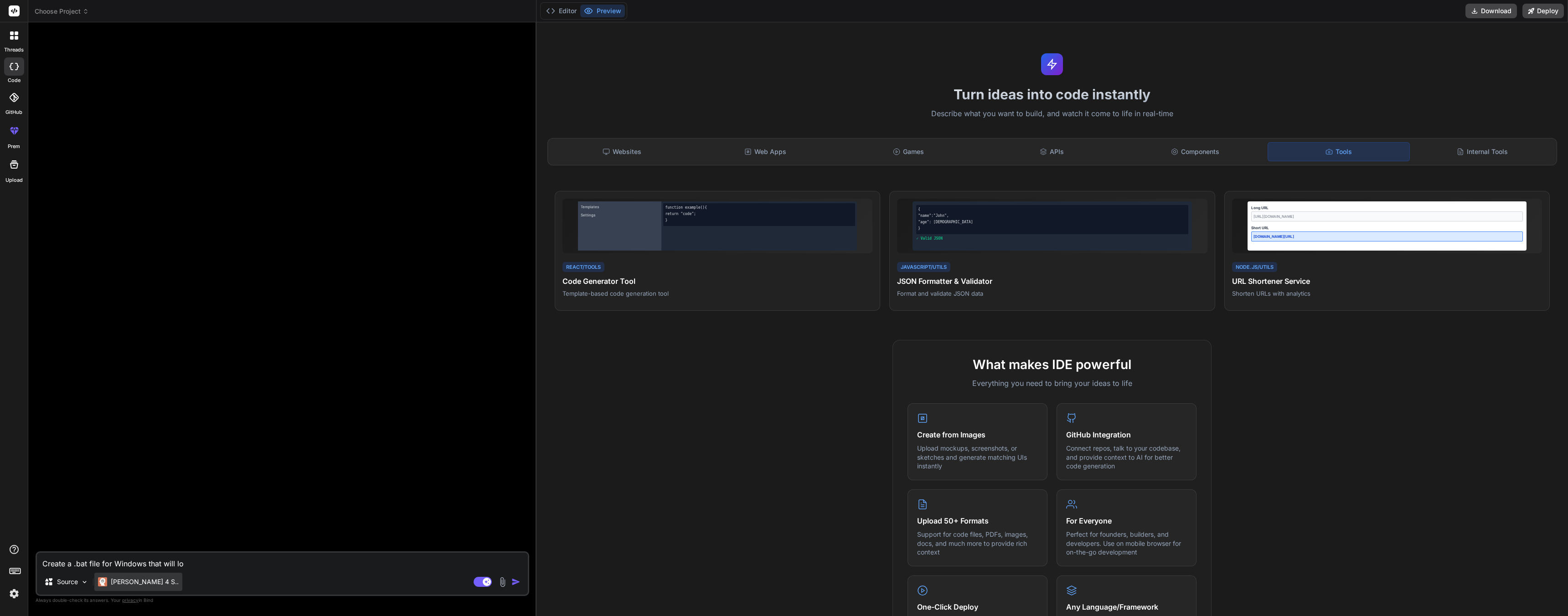
type textarea "x"
type textarea "Create a .bat file for Windows that will loo"
type textarea "x"
type textarea "Create a .bat file for Windows that will look"
type textarea "x"
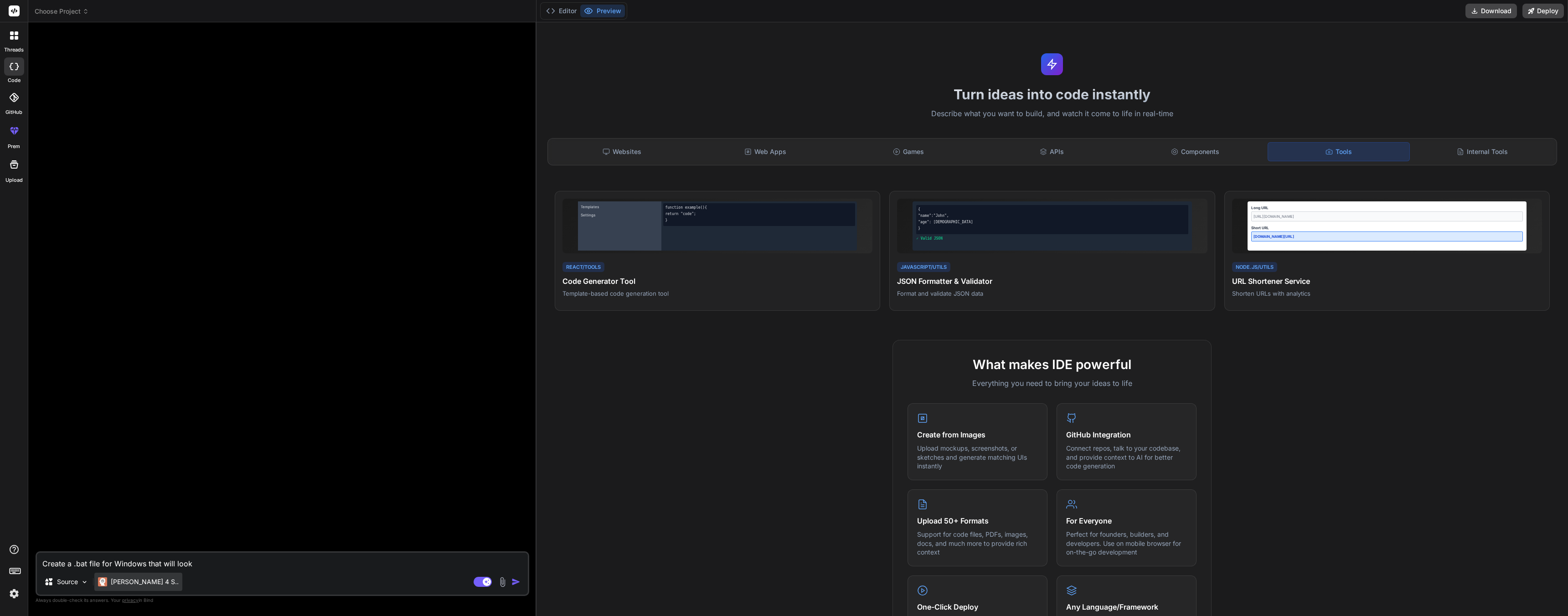
type textarea "Create a .bat file for Windows that will look"
type textarea "x"
type textarea "Create a .bat file for Windows that will look a"
type textarea "x"
type textarea "Create a .bat file for Windows that will look at"
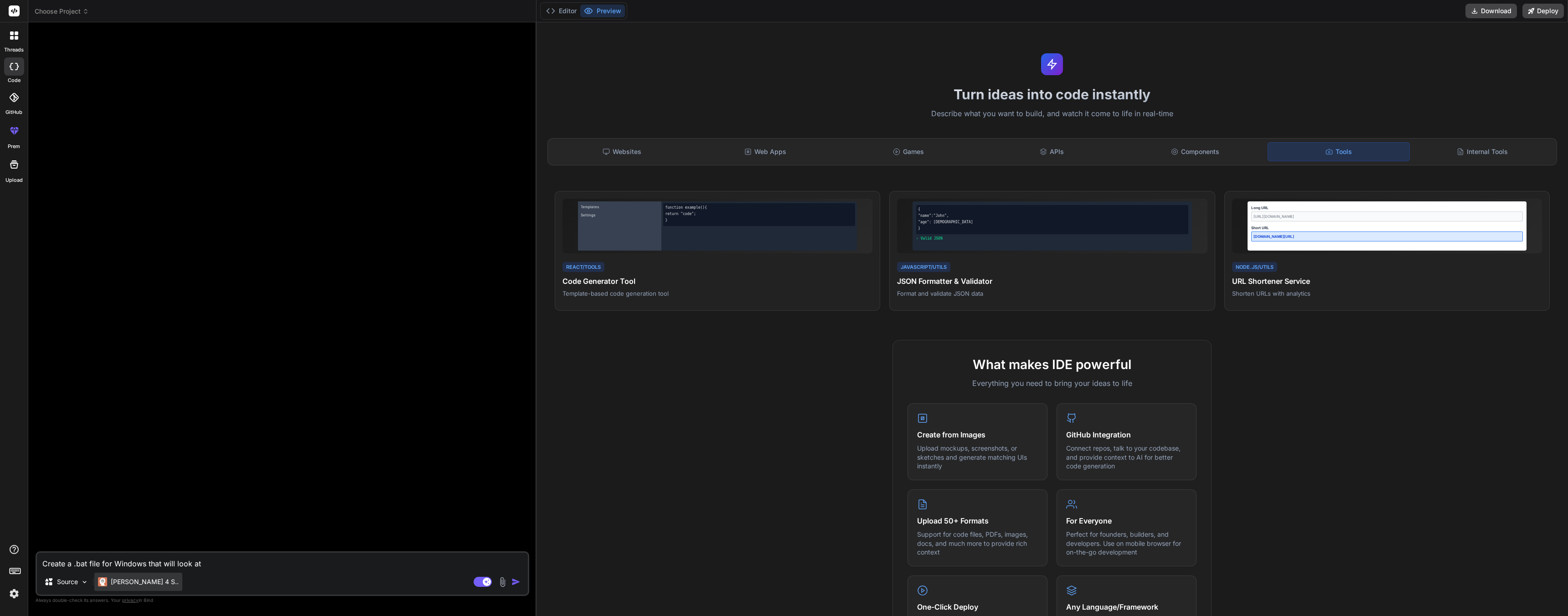
type textarea "x"
type textarea "Create a .bat file for Windows that will look at"
type textarea "x"
type textarea "Create a .bat file for Windows that will look at t"
type textarea "x"
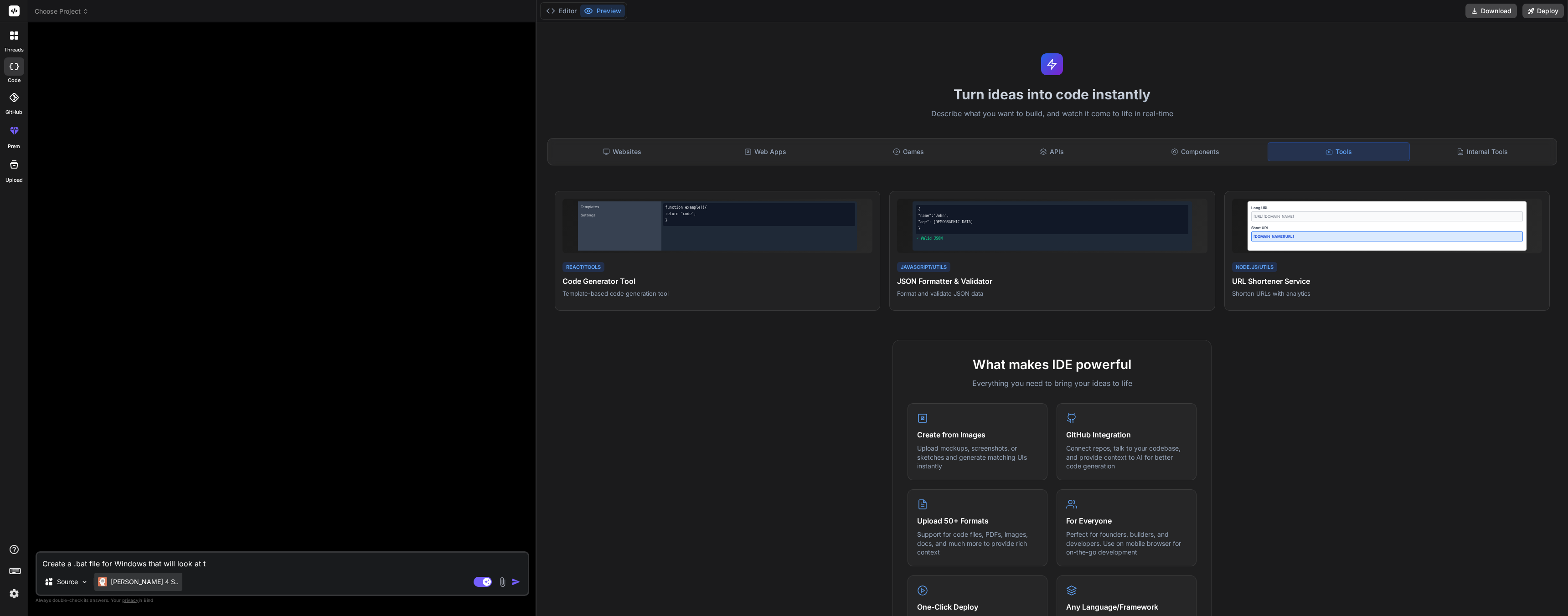
type textarea "Create a .bat file for Windows that will look at th"
type textarea "x"
type textarea "Create a .bat file for Windows that will look at the"
type textarea "x"
type textarea "Create a .bat file for Windows that will look at the"
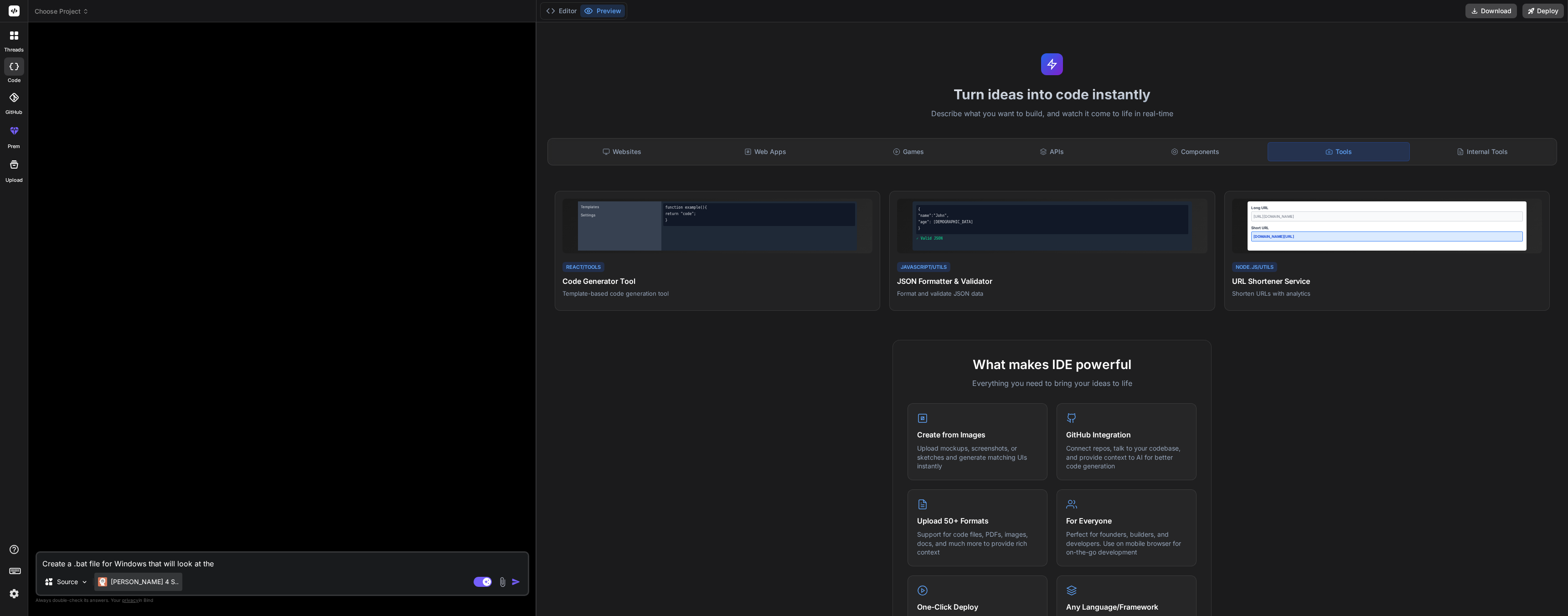
type textarea "x"
type textarea "Create a .bat file for Windows that will look at the f"
type textarea "x"
type textarea "Create a .bat file for Windows that will look at the fo"
type textarea "x"
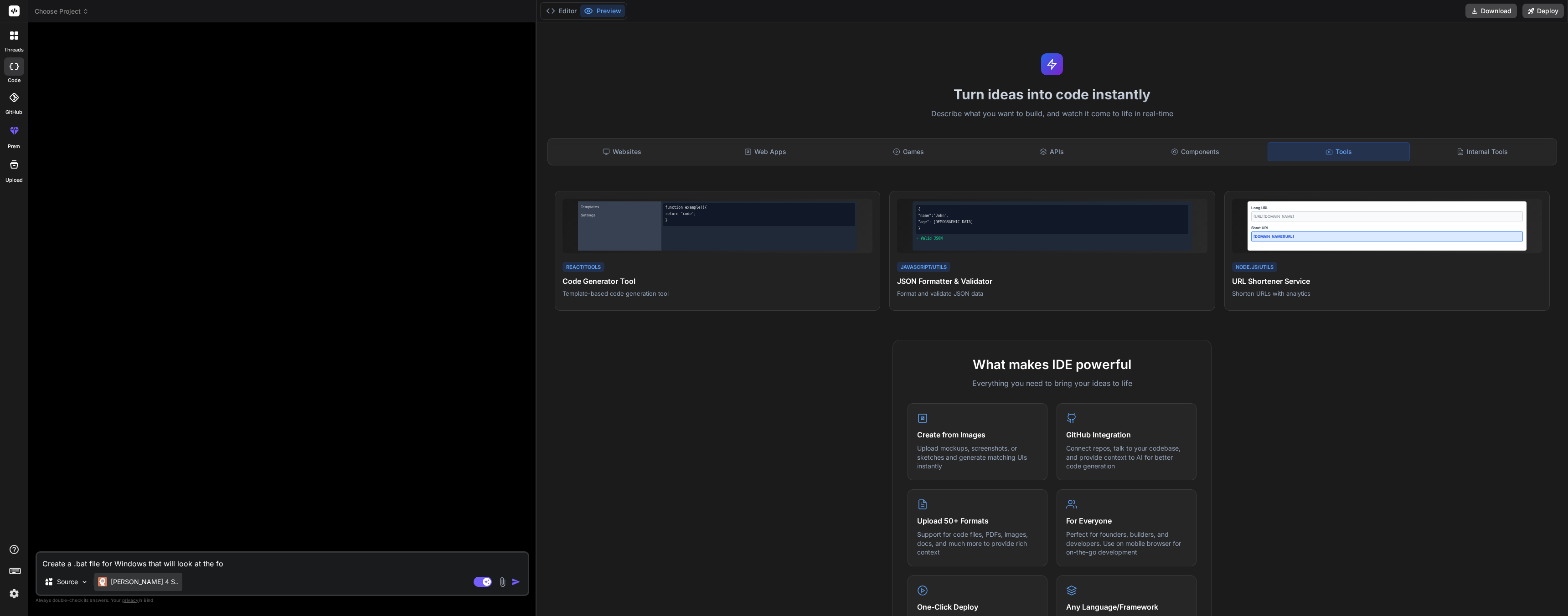
type textarea "Create a .bat file for Windows that will look at the fol"
type textarea "x"
type textarea "Create a .bat file for Windows that will look at the fold"
type textarea "x"
type textarea "Create a .bat file for Windows that will look at the folde"
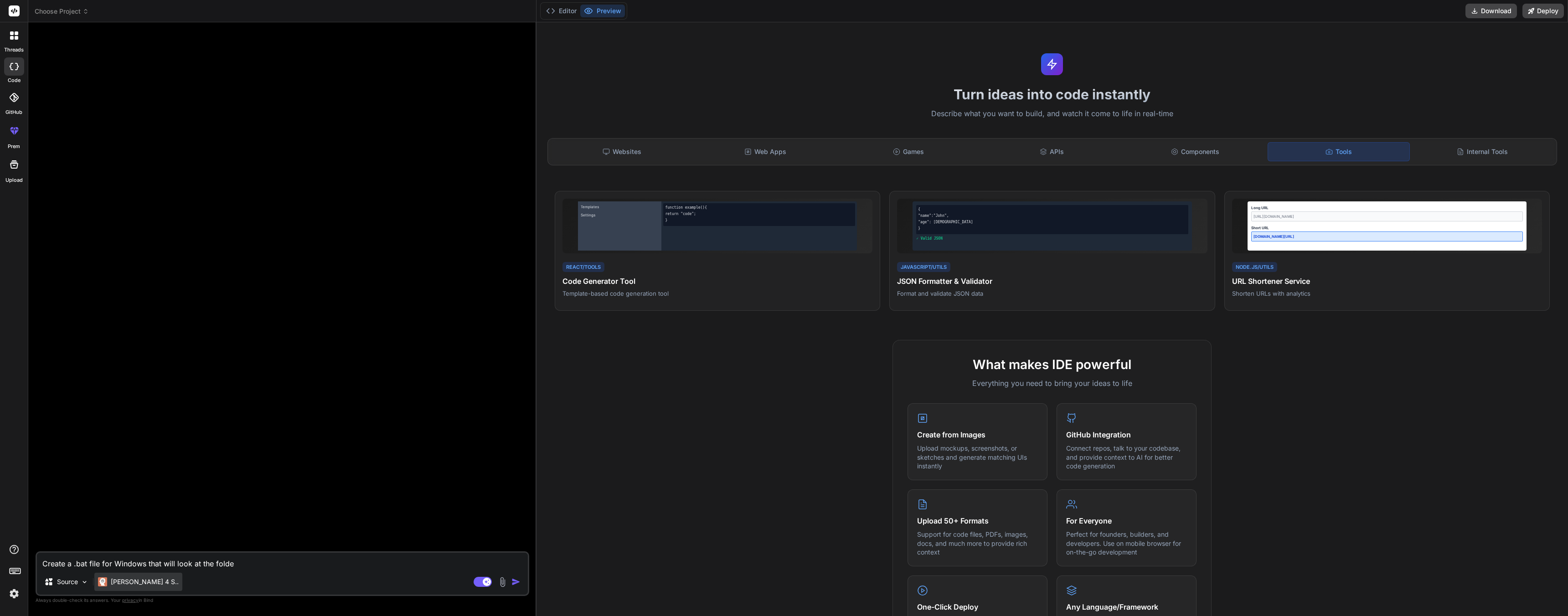
type textarea "x"
type textarea "Create a .bat file for Windows that will look at the folder"
type textarea "x"
type textarea "Create a .bat file for Windows that will look at the folders"
type textarea "x"
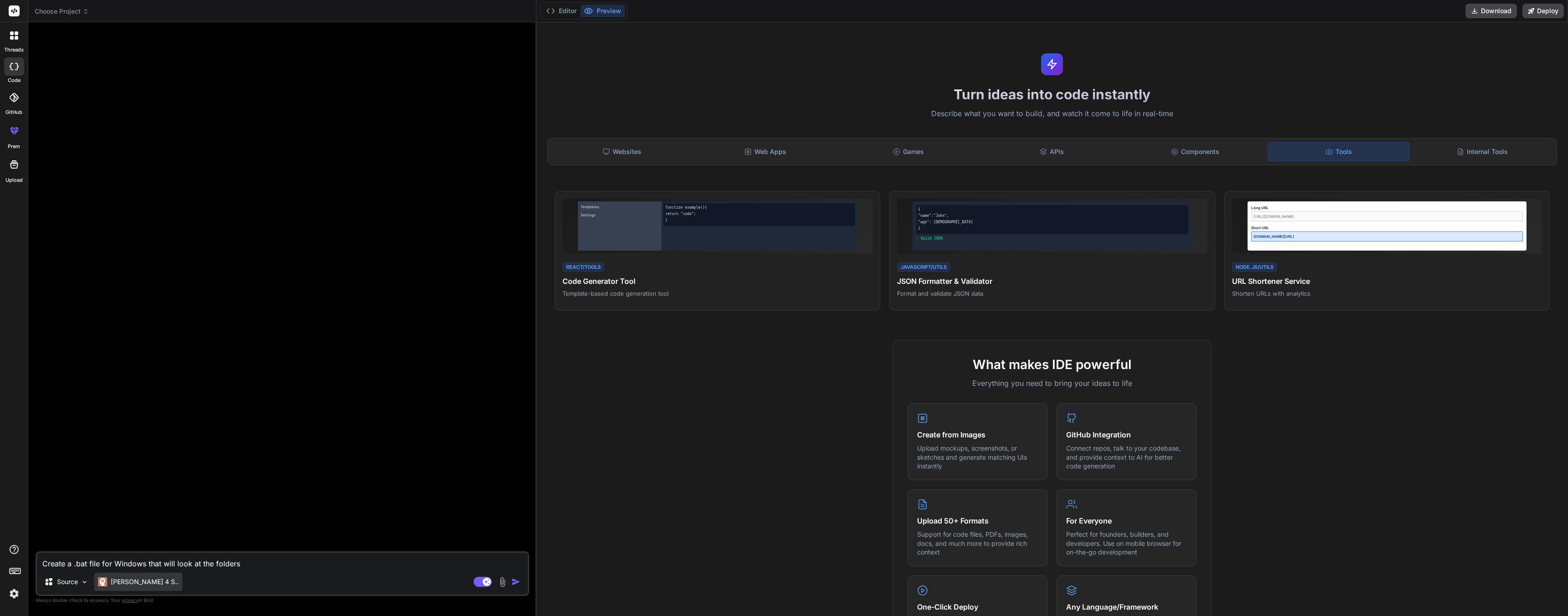
type textarea "Create a .bat file for Windows that will look at the folders."
type textarea "x"
type textarea "Create a .bat file for Windows that will look at the folders.c"
type textarea "x"
type textarea "Create a .bat file for Windows that will look at the folders.cs"
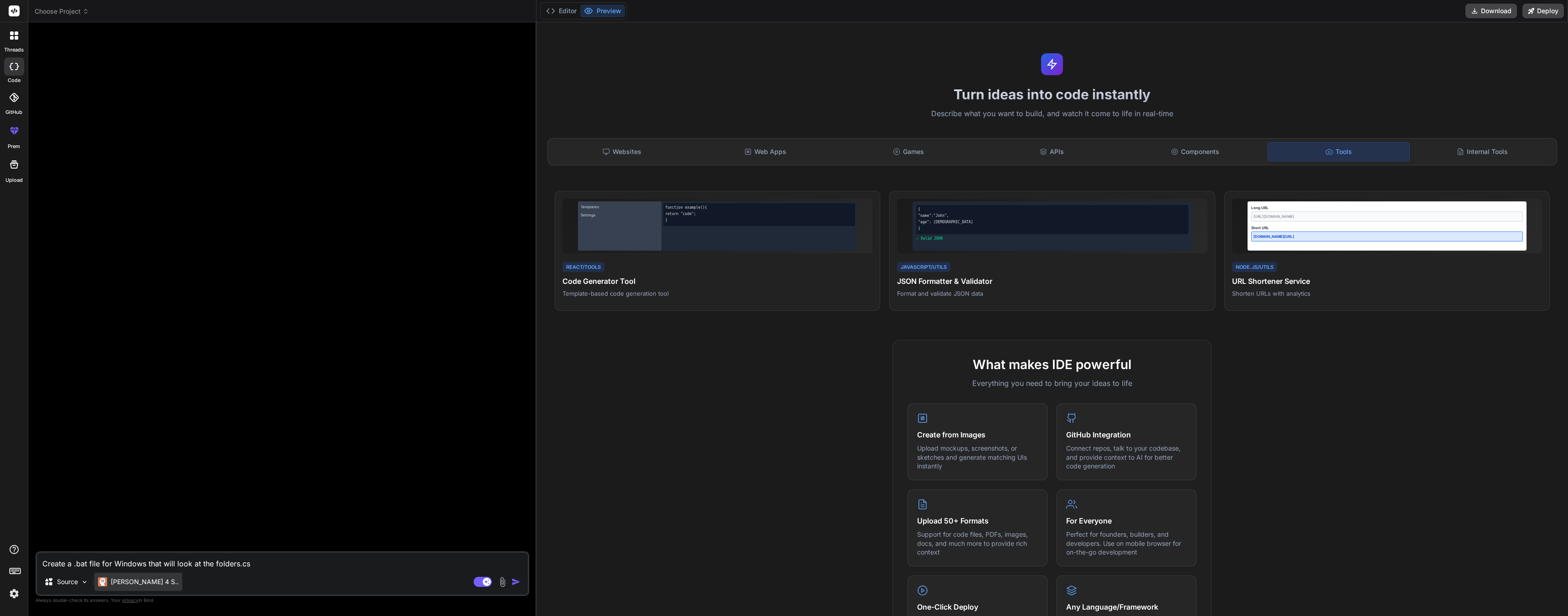
type textarea "x"
type textarea "Create a .bat file for Windows that will look at the folders.csv"
type textarea "x"
type textarea "Create a .bat file for Windows that will look at the folders.csv"
type textarea "x"
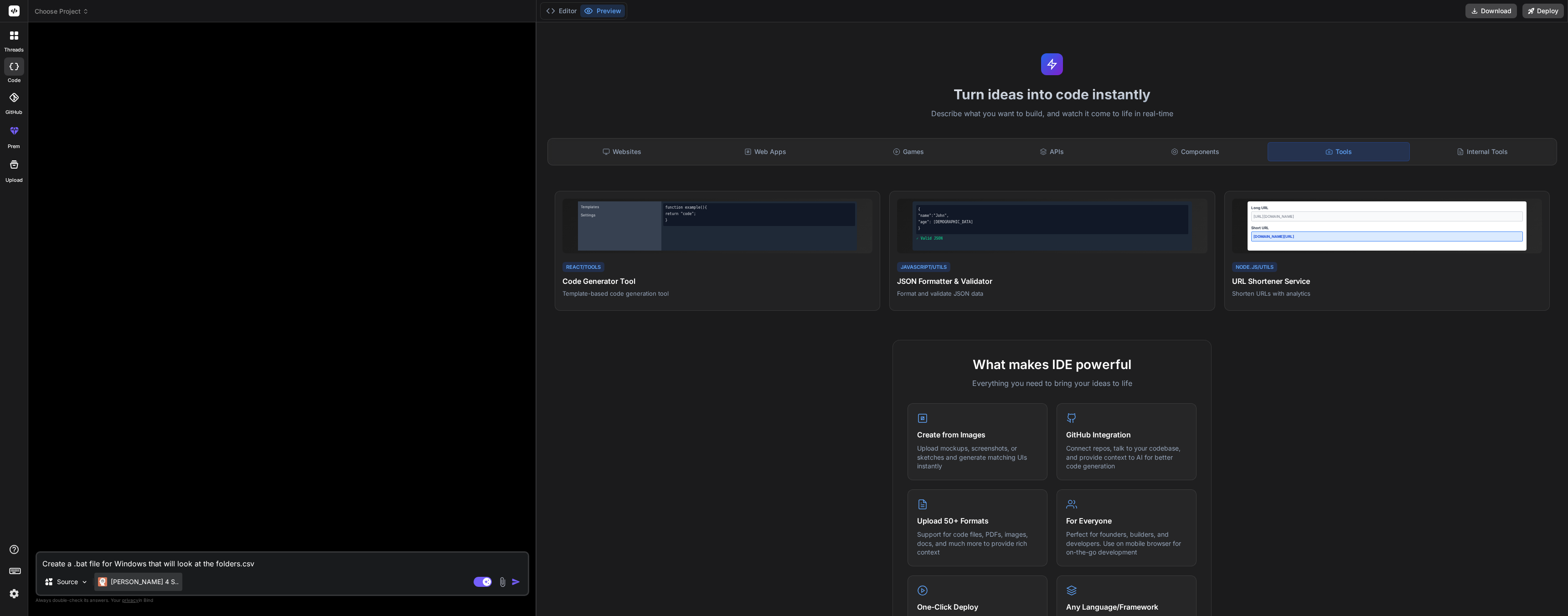
type textarea "Create a .bat file for Windows that will look at the folders.csv a"
type textarea "x"
type textarea "Create a .bat file for Windows that will look at the folders.csv an"
type textarea "x"
type textarea "Create a .bat file for Windows that will look at the folders.csv and"
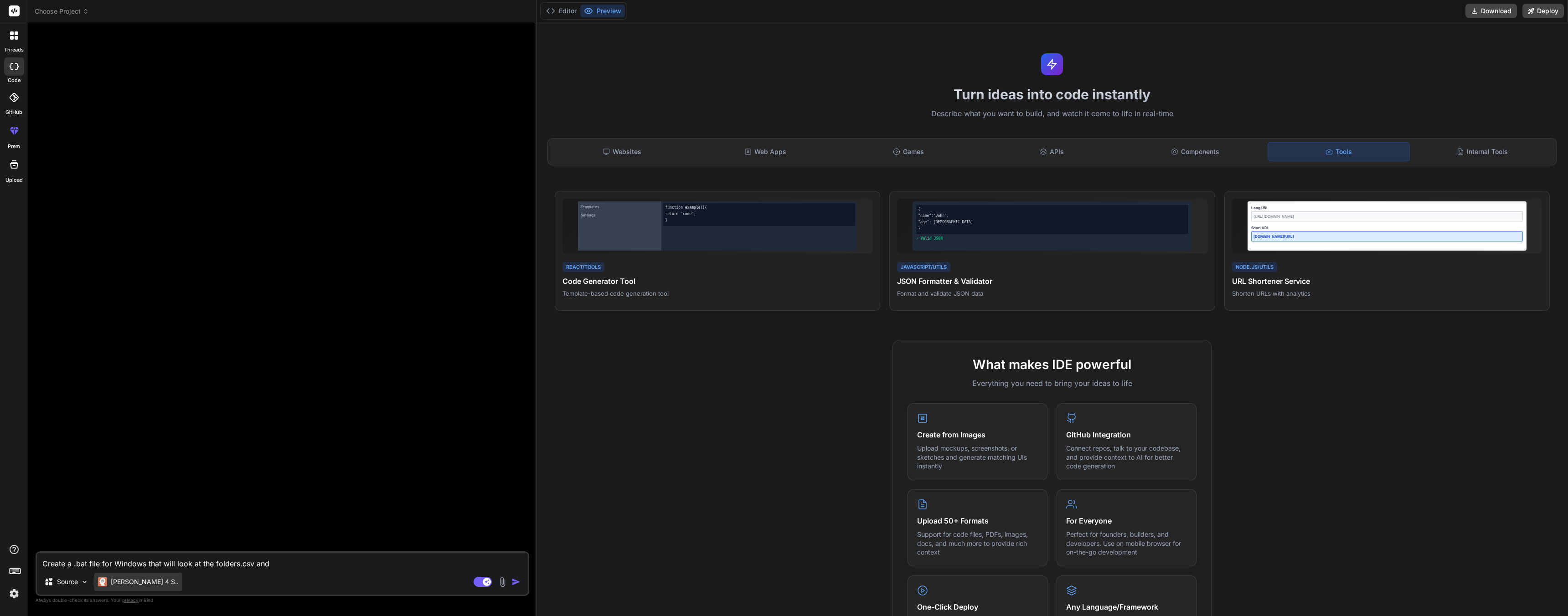
type textarea "x"
type textarea "Create a .bat file for Windows that will look at the folders.csv and"
type textarea "x"
type textarea "Create a .bat file for Windows that will look at the folders.csv and c"
type textarea "x"
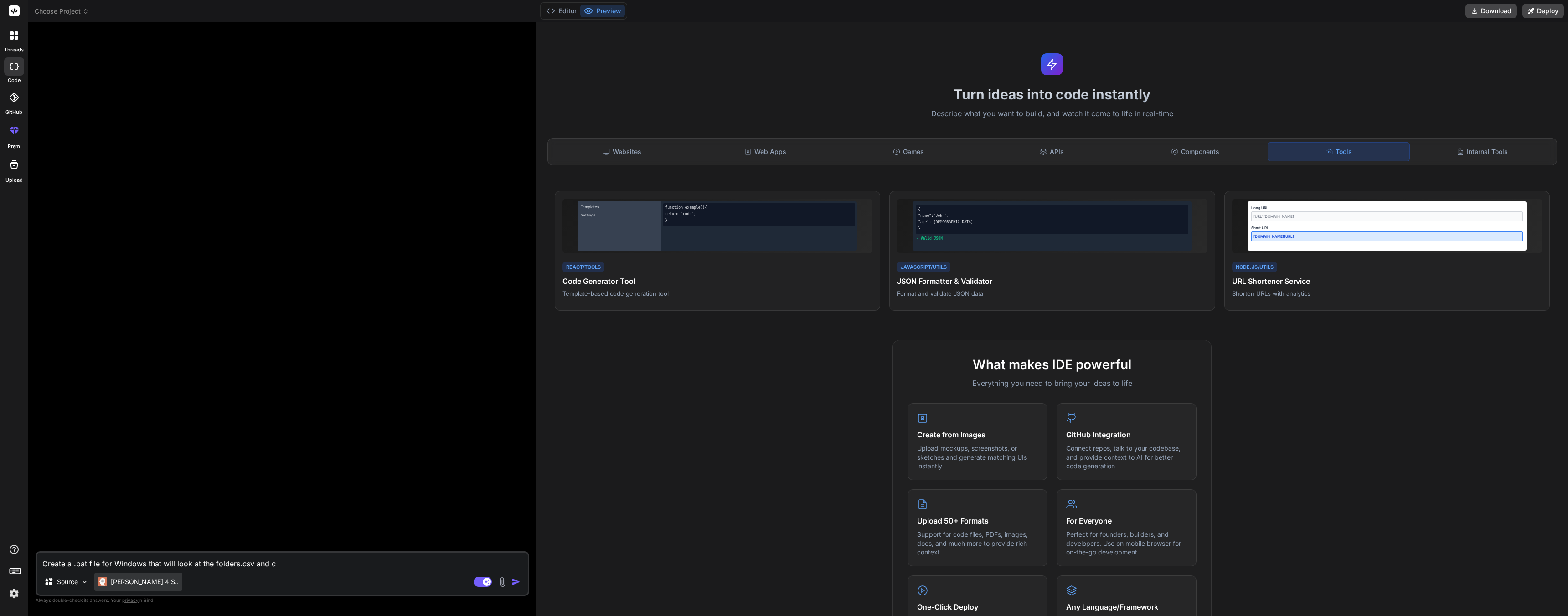
type textarea "Create a .bat file for Windows that will look at the folders.csv and cr"
type textarea "x"
type textarea "Create a .bat file for Windows that will look at the folders.csv and cre"
type textarea "x"
type textarea "Create a .bat file for Windows that will look at the folders.csv and crea"
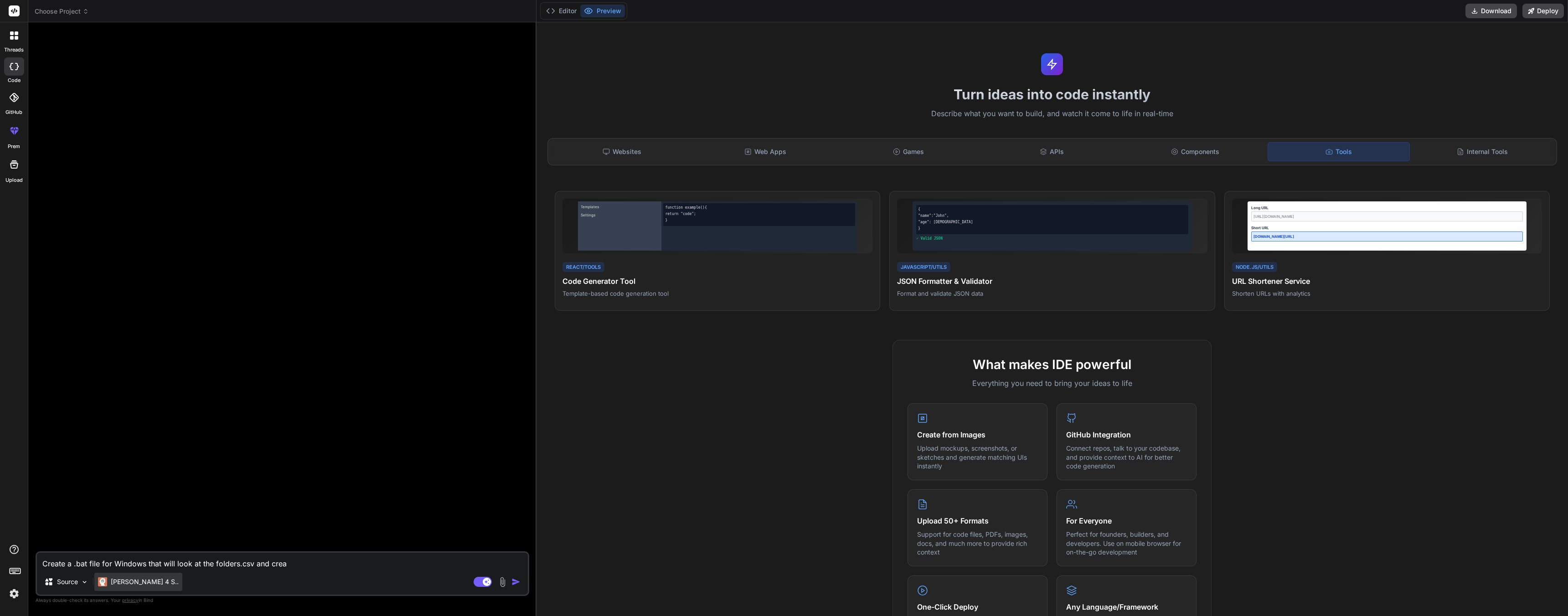
type textarea "x"
type textarea "Create a .bat file for Windows that will look at the folders.csv and creat"
type textarea "x"
type textarea "Create a .bat file for Windows that will look at the folders.csv and create"
type textarea "x"
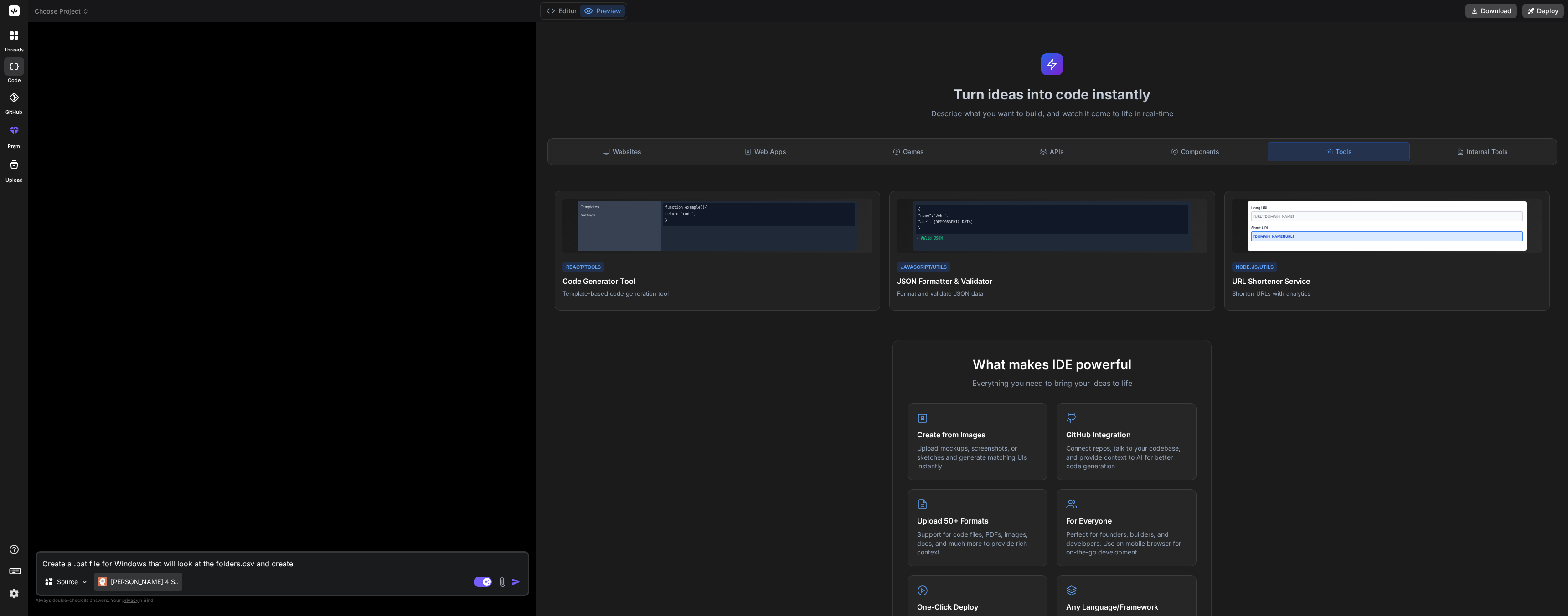
type textarea "Create a .bat file for Windows that will look at the folders.csv and create"
type textarea "x"
type textarea "Create a .bat file for Windows that will look at the folders.csv and create e"
type textarea "x"
type textarea "Create a .bat file for Windows that will look at the folders.csv and create"
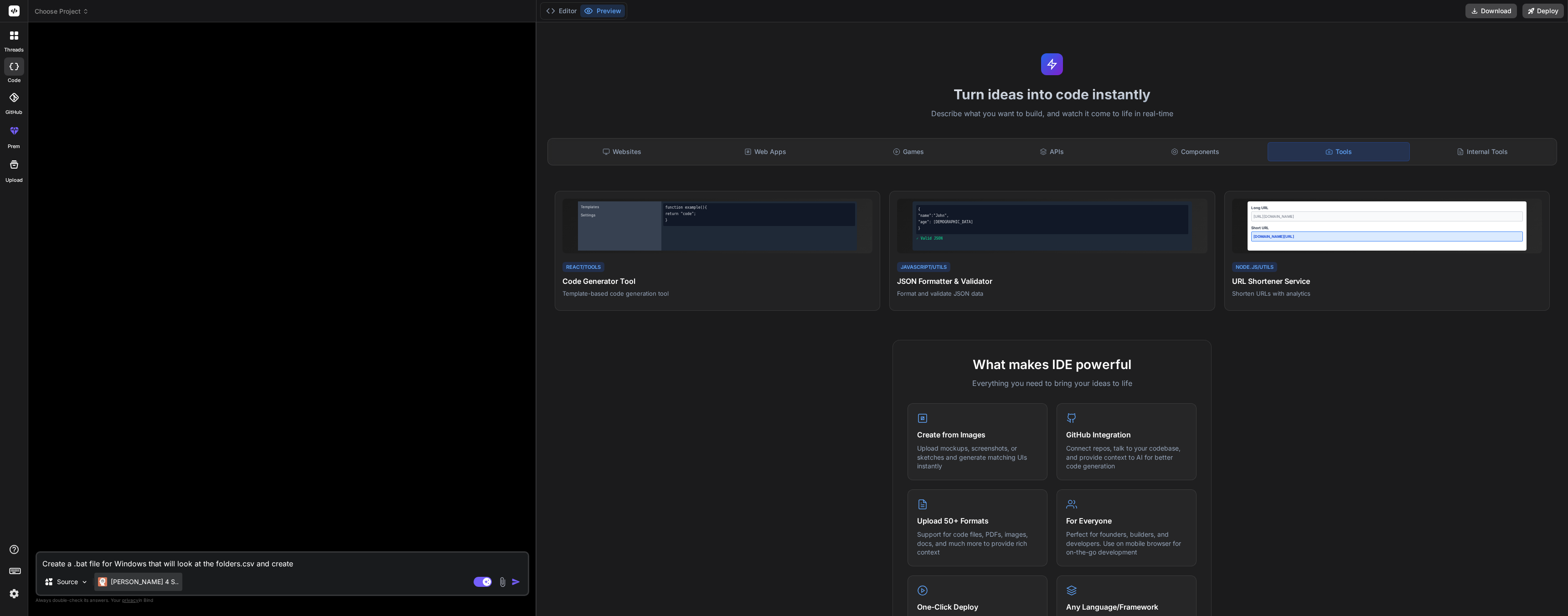
type textarea "x"
type textarea "Create a .bat file for Windows that will look at the folders.csv and create"
type textarea "x"
type textarea "Create a .bat file for Windows that will look at the folders.csv and creat"
type textarea "x"
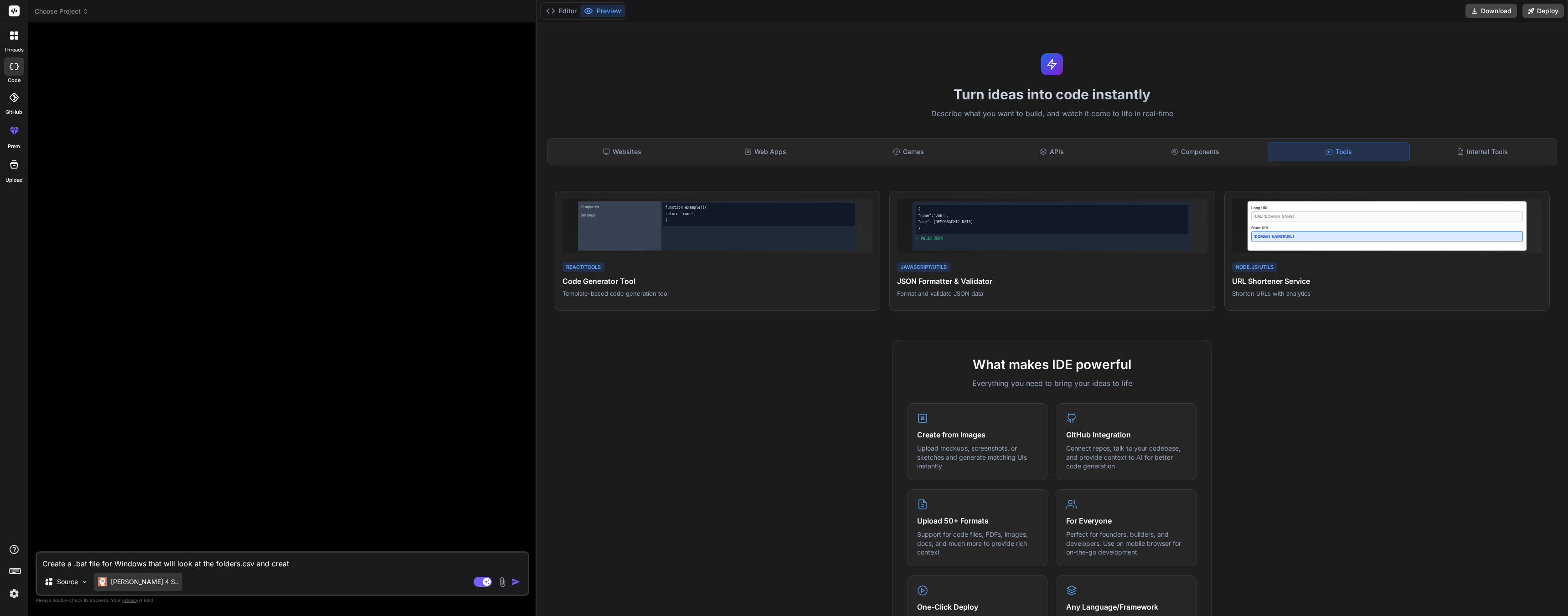
type textarea "Create a .bat file for Windows that will look at the folders.csv and crea"
type textarea "x"
type textarea "Create a .bat file for Windows that will look at the folders.csv and cre"
type textarea "x"
type textarea "Create a .bat file for Windows that will look at the folders.csv and cr"
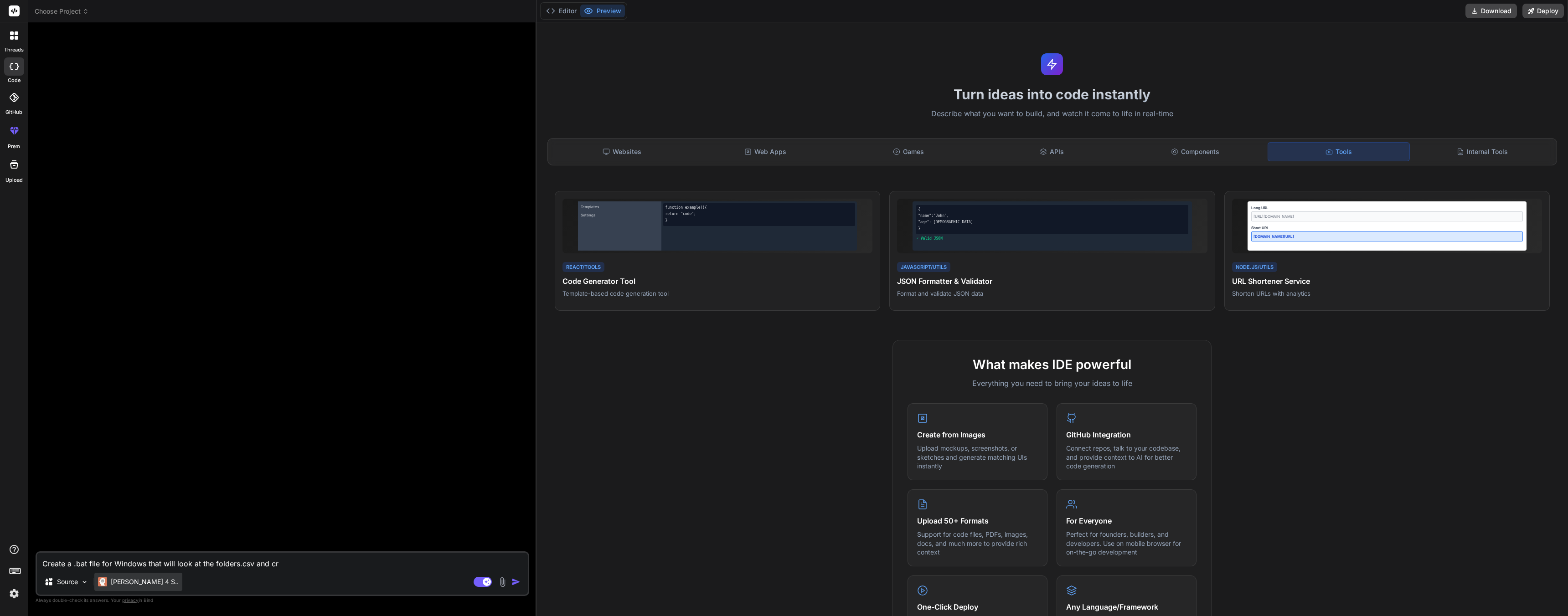
type textarea "x"
type textarea "Create a .bat file for Windows that will look at the folders.csv and c"
type textarea "x"
type textarea "Create a .bat file for Windows that will look at the folders.csv and"
type textarea "x"
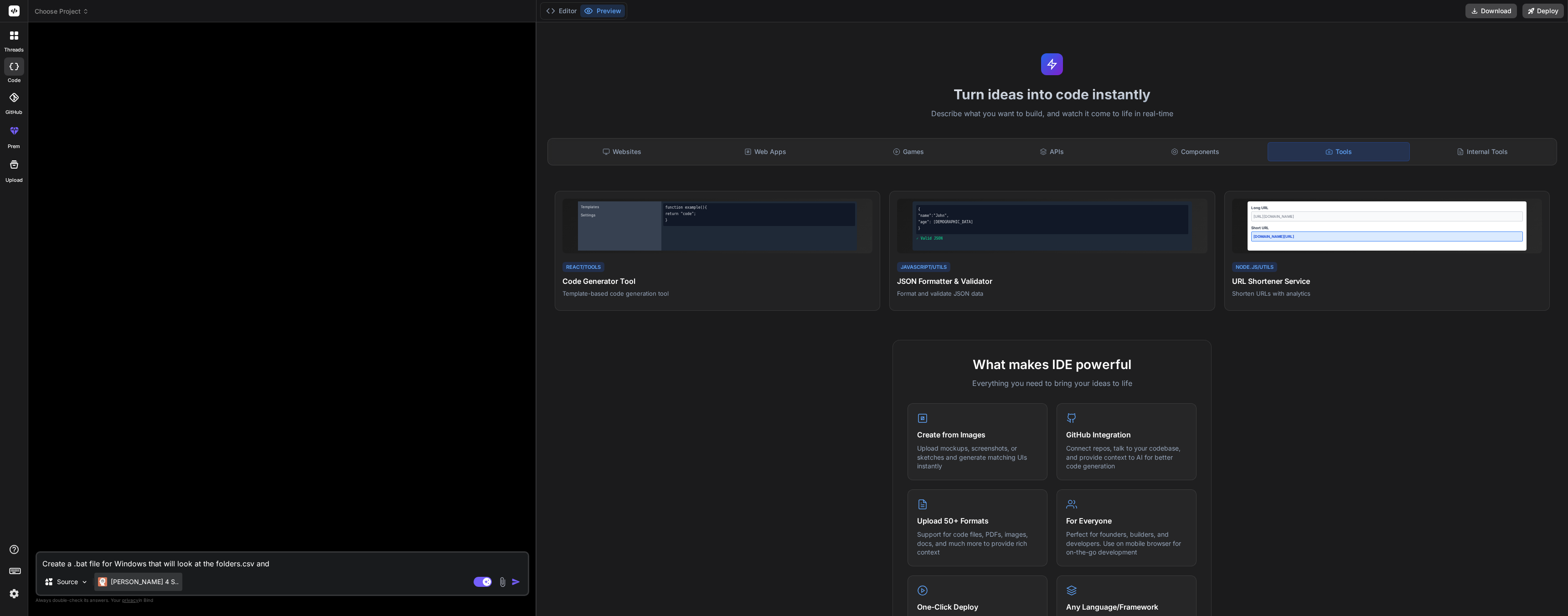
type textarea "Create a .bat file for Windows that will look at the folders.csv and c"
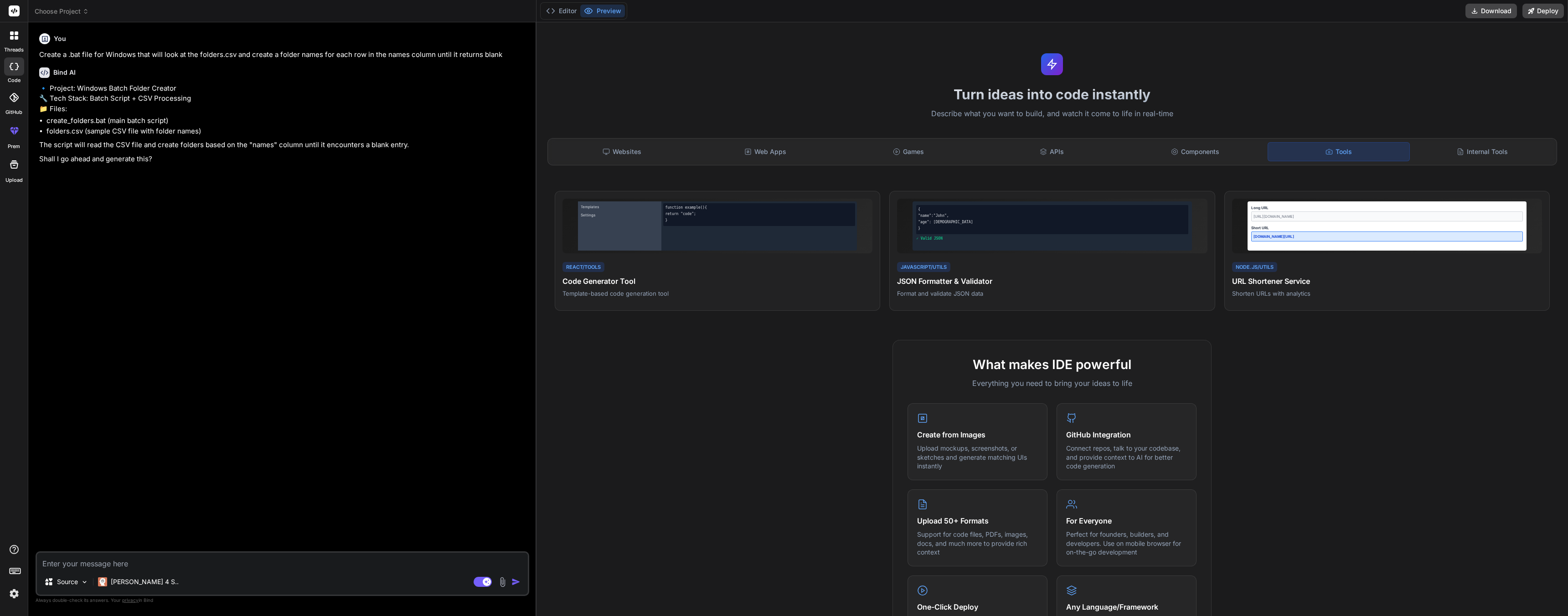
click at [89, 568] on textarea at bounding box center [282, 560] width 491 height 16
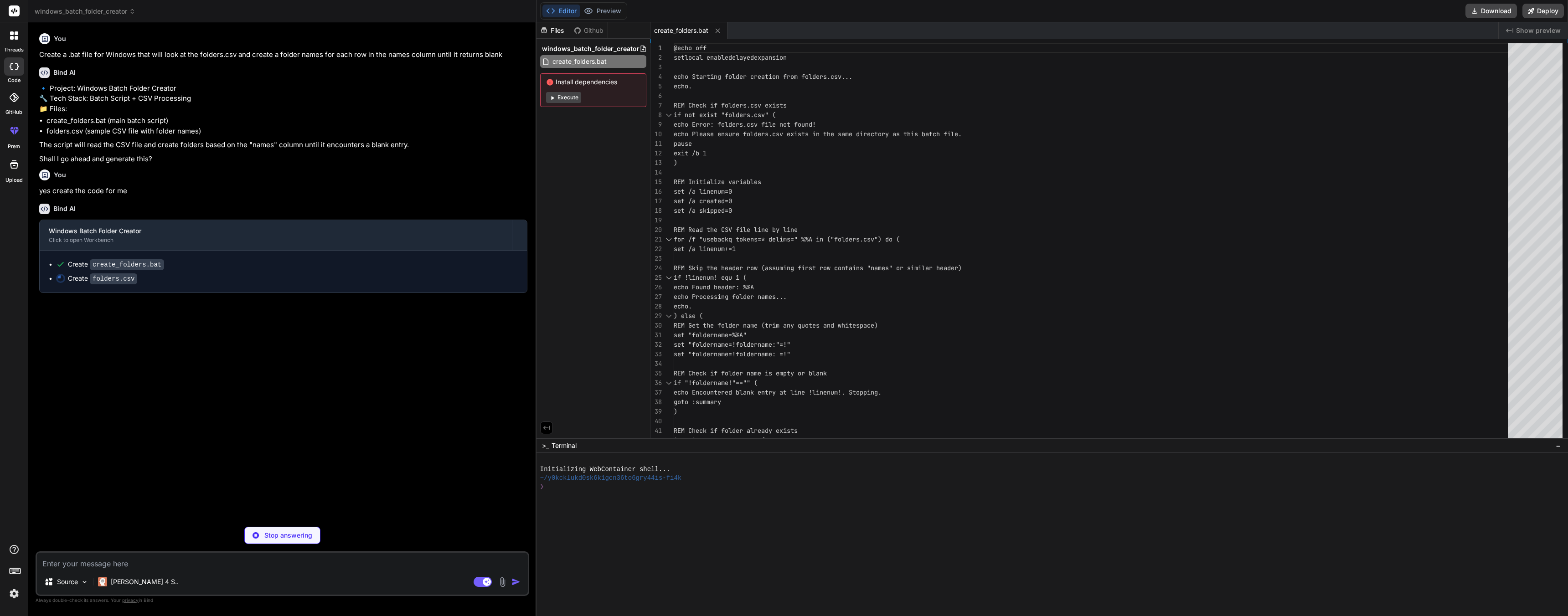
scroll to position [10, 0]
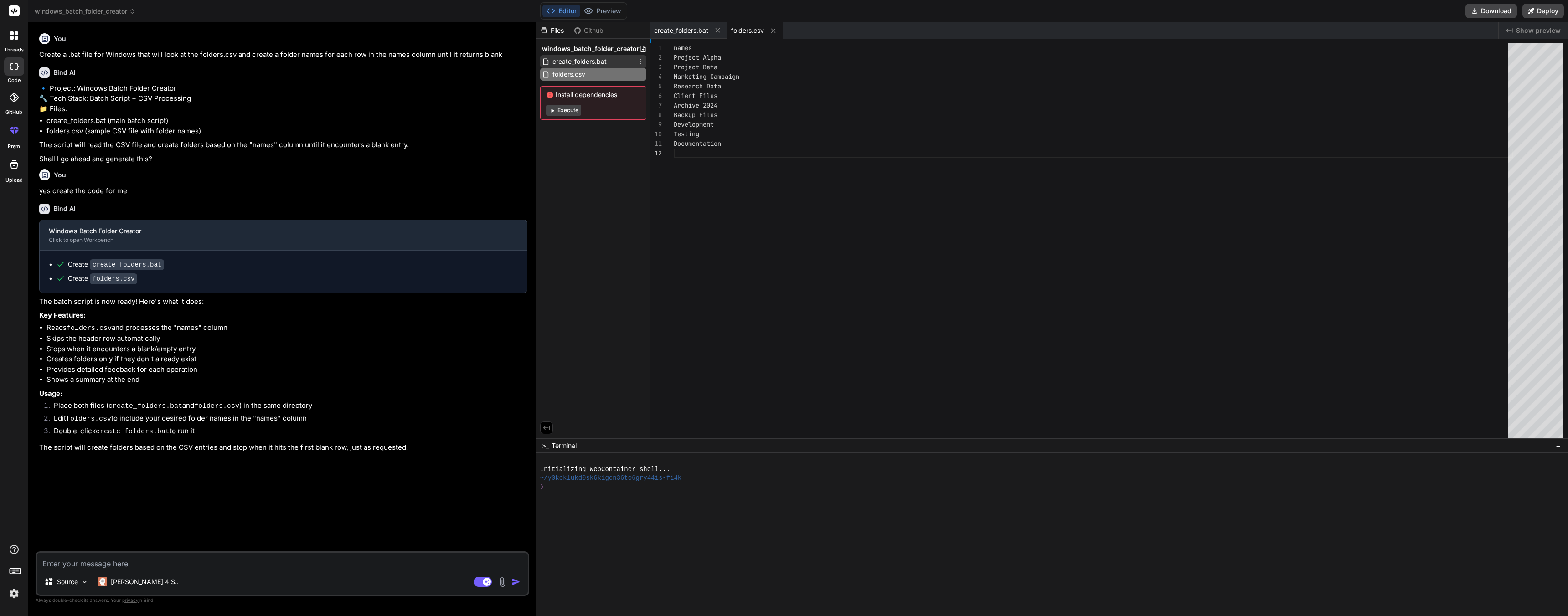
click at [594, 61] on span "create_folders.bat" at bounding box center [580, 61] width 56 height 11
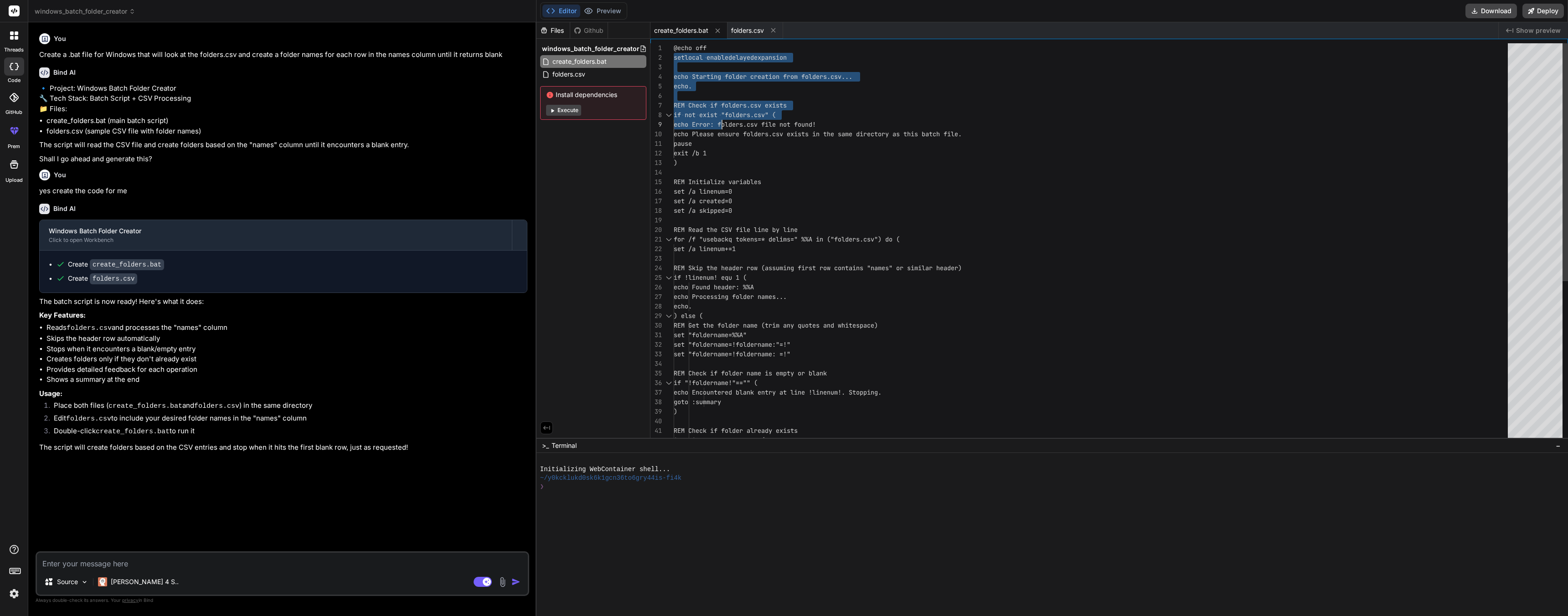
drag, startPoint x: 677, startPoint y: 50, endPoint x: 721, endPoint y: 124, distance: 86.1
click at [721, 124] on div "@echo off setlocal enabledelayedexpansion echo Starting folder creation from fo…" at bounding box center [1094, 378] width 840 height 670
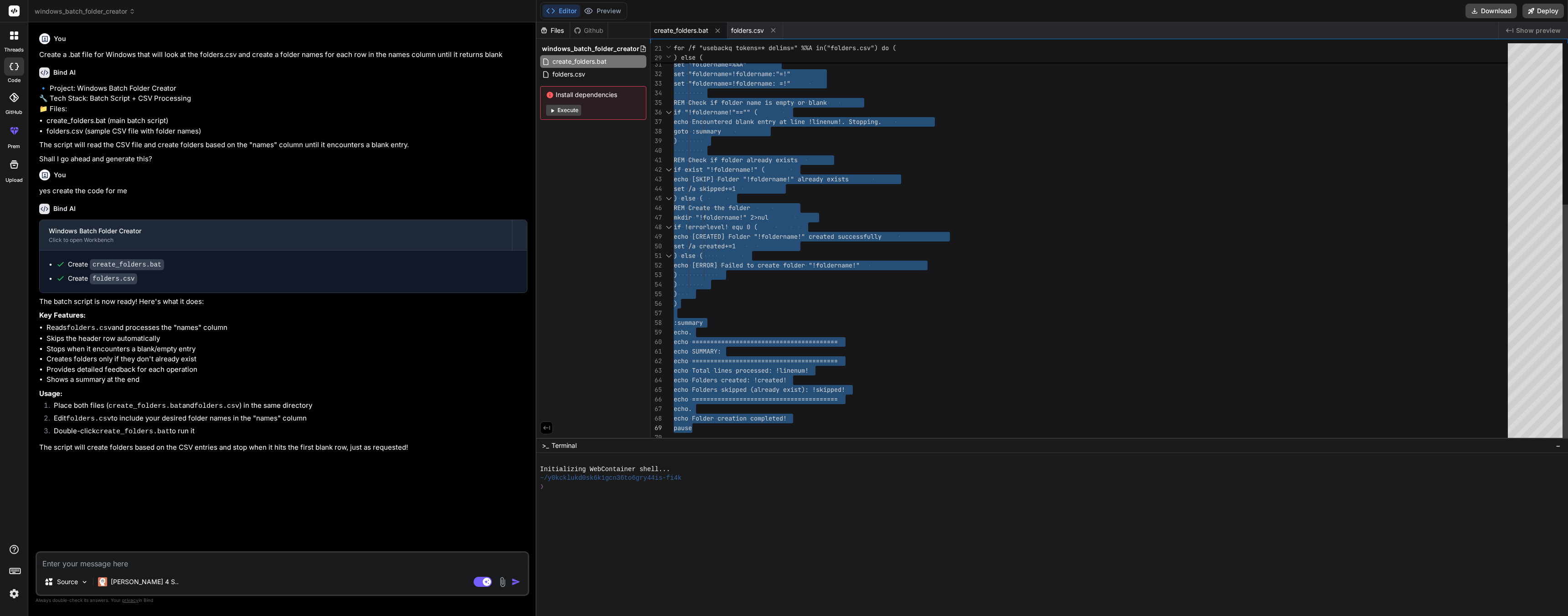
drag, startPoint x: 674, startPoint y: 43, endPoint x: 881, endPoint y: 424, distance: 433.6
click at [58, 565] on textarea at bounding box center [282, 560] width 491 height 16
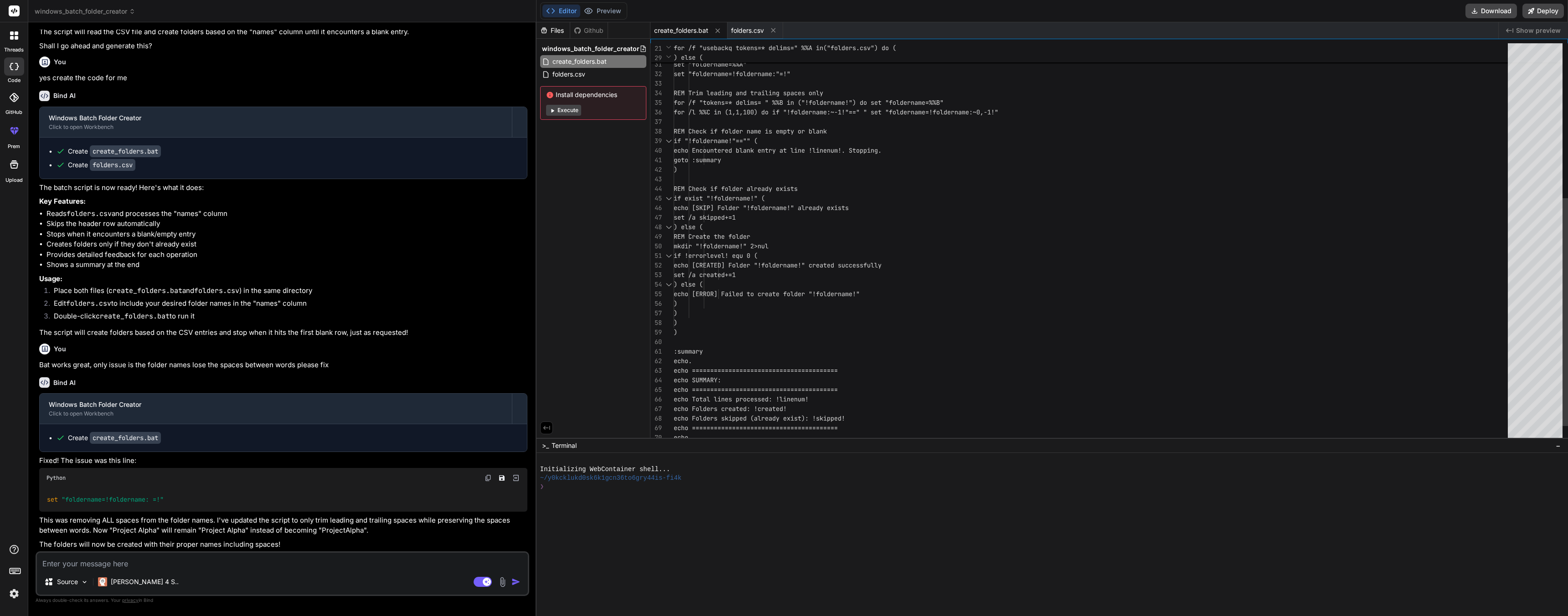
scroll to position [19, 0]
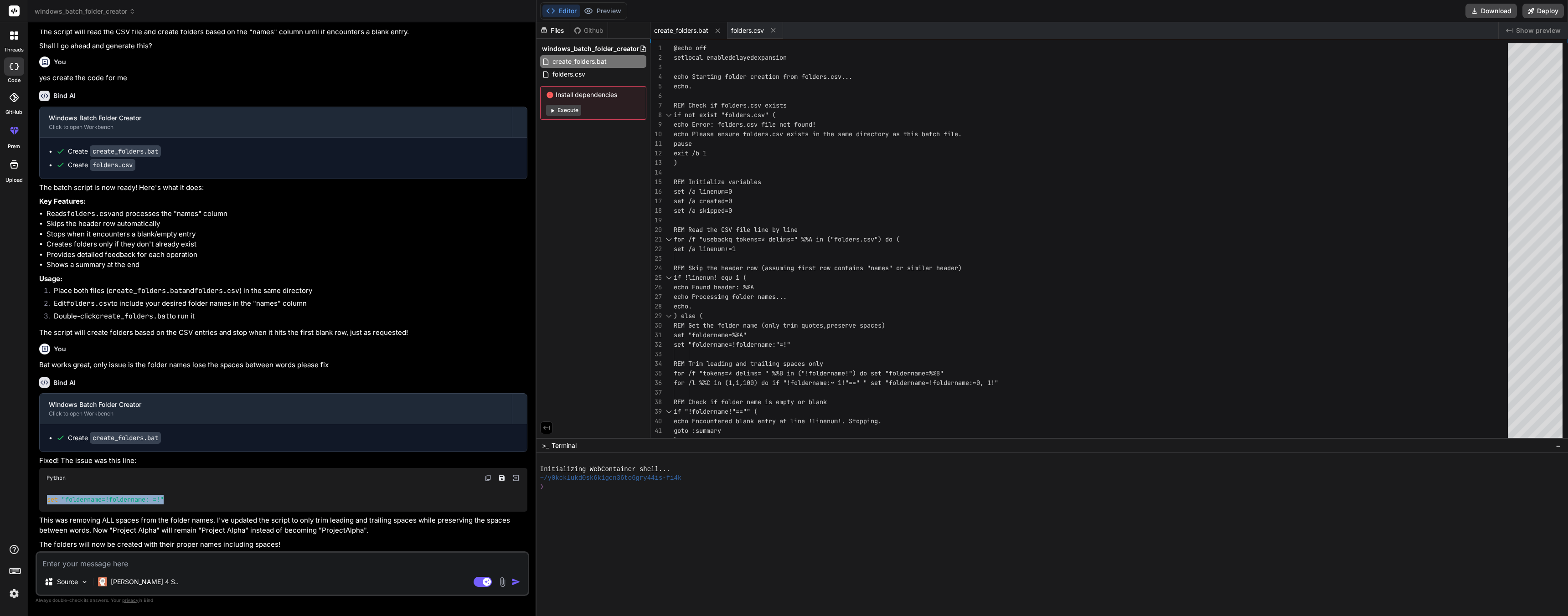
drag, startPoint x: 171, startPoint y: 499, endPoint x: 33, endPoint y: 503, distance: 138.1
click at [33, 503] on div "Custom Bot Bind AI Web Search Created with Pixso. Code Generator You Create a .…" at bounding box center [282, 319] width 509 height 594
click at [283, 488] on div "set "foldername=!foldername: =!"" at bounding box center [283, 499] width 488 height 23
click at [515, 480] on img at bounding box center [516, 478] width 8 height 8
click at [575, 72] on span "folders.csv" at bounding box center [569, 75] width 35 height 11
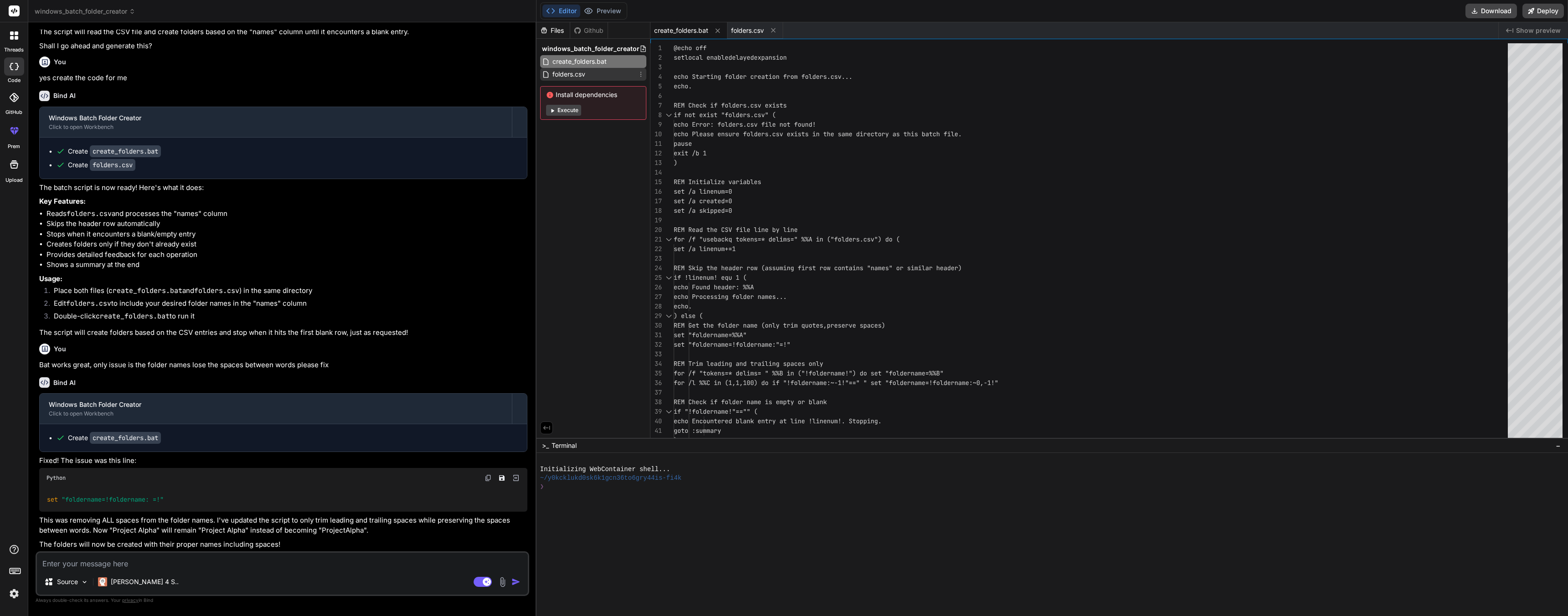
scroll to position [10, 0]
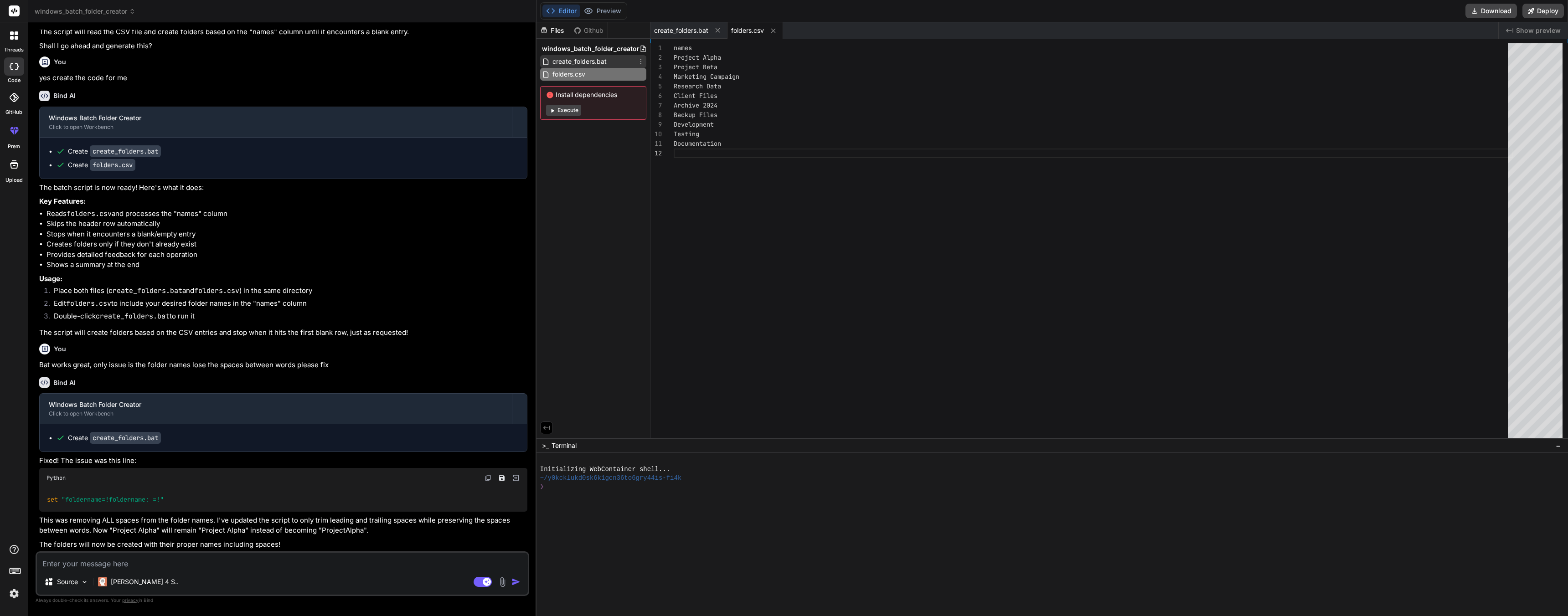
click at [577, 63] on span "create_folders.bat" at bounding box center [580, 61] width 56 height 11
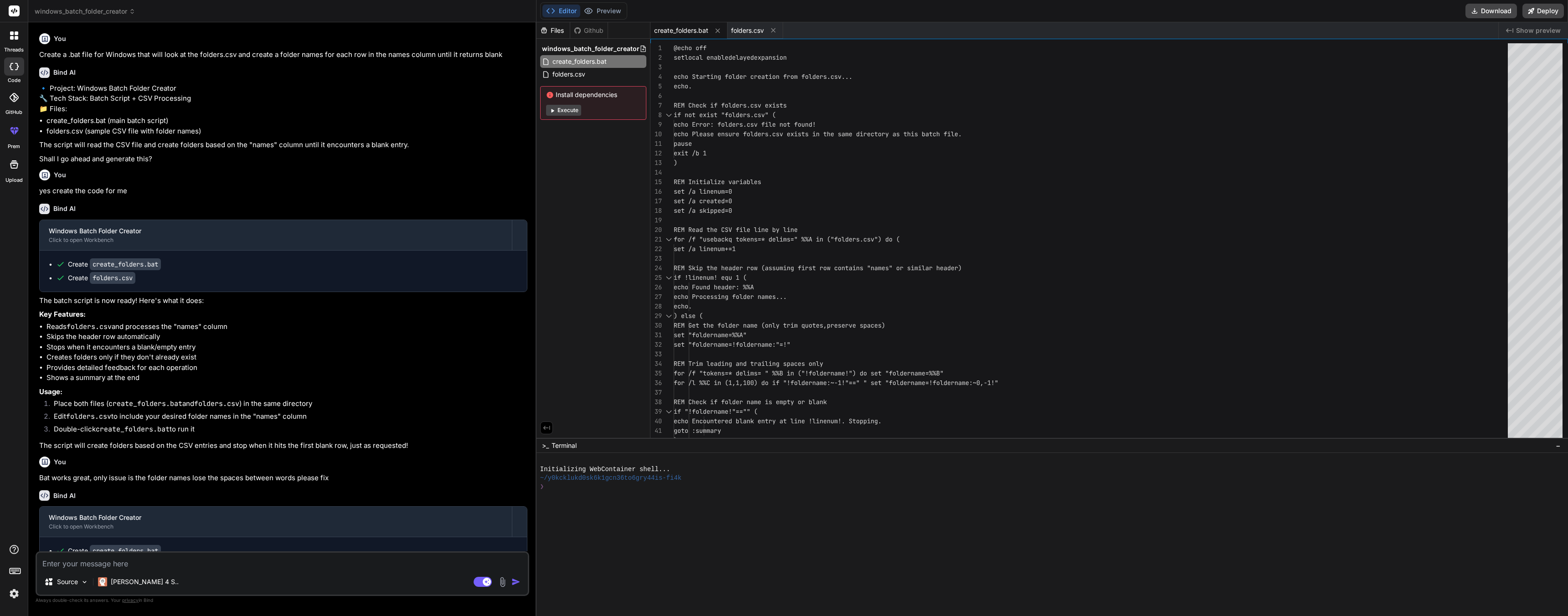
scroll to position [134, 0]
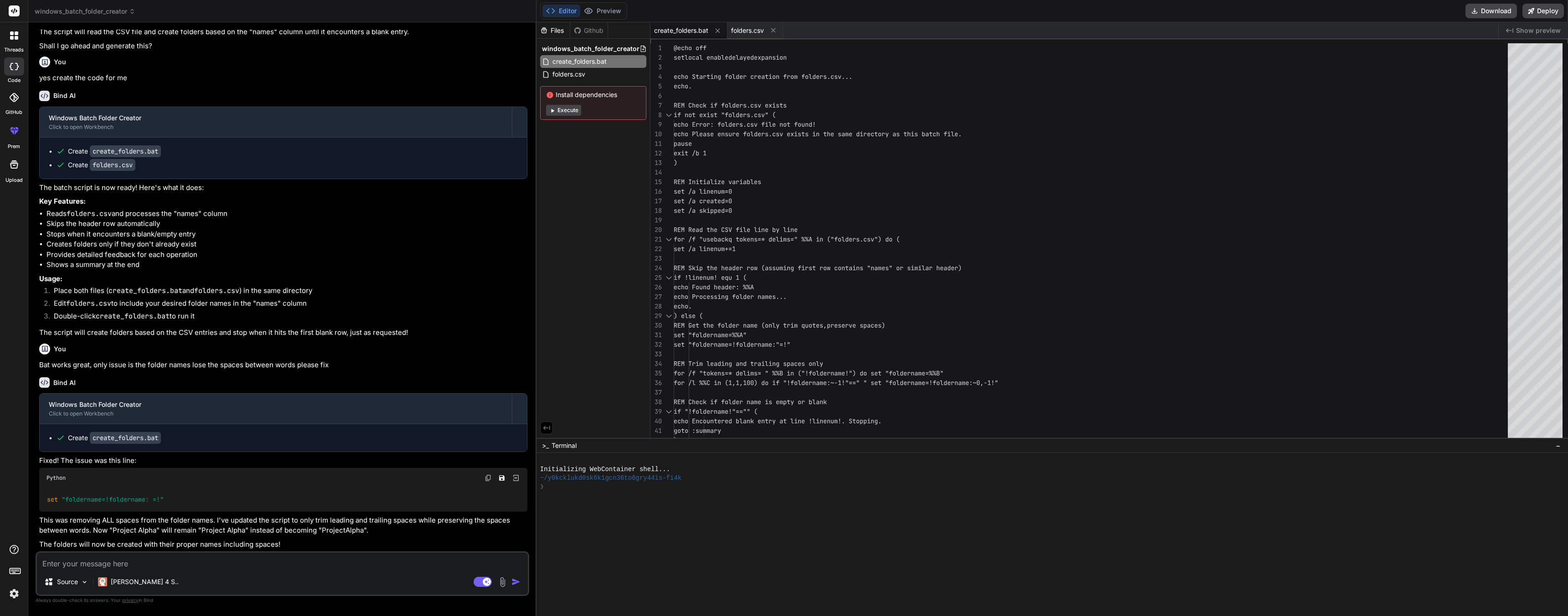
click at [180, 577] on div "Source Claude 4 S.." at bounding box center [282, 584] width 491 height 22
click at [181, 568] on textarea at bounding box center [282, 560] width 491 height 16
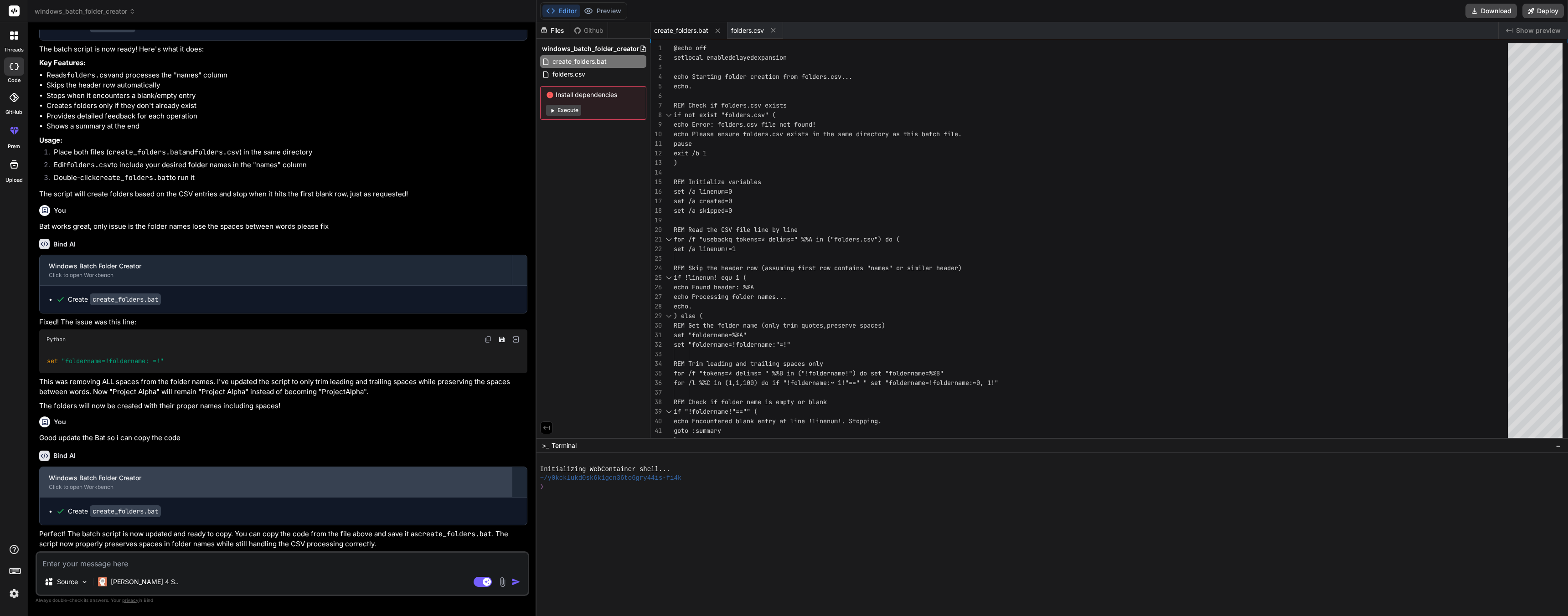
scroll to position [272, 0]
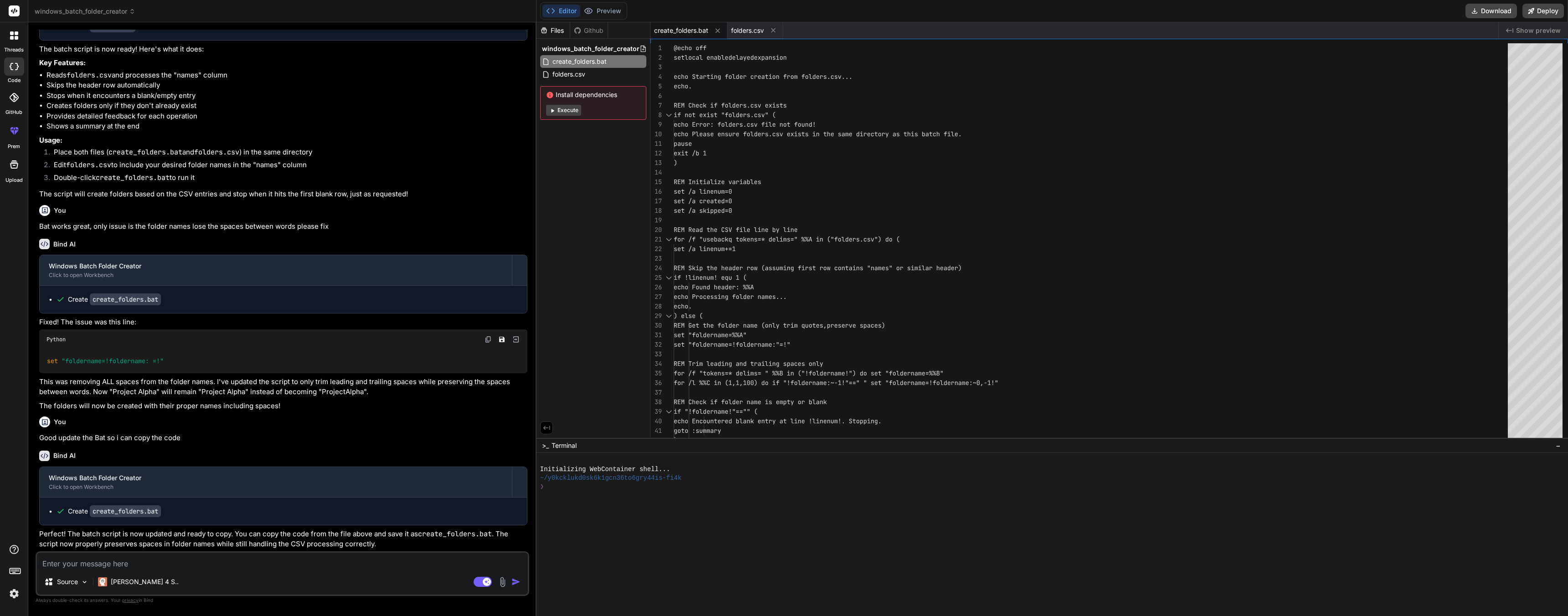
click at [197, 565] on textarea at bounding box center [282, 560] width 491 height 16
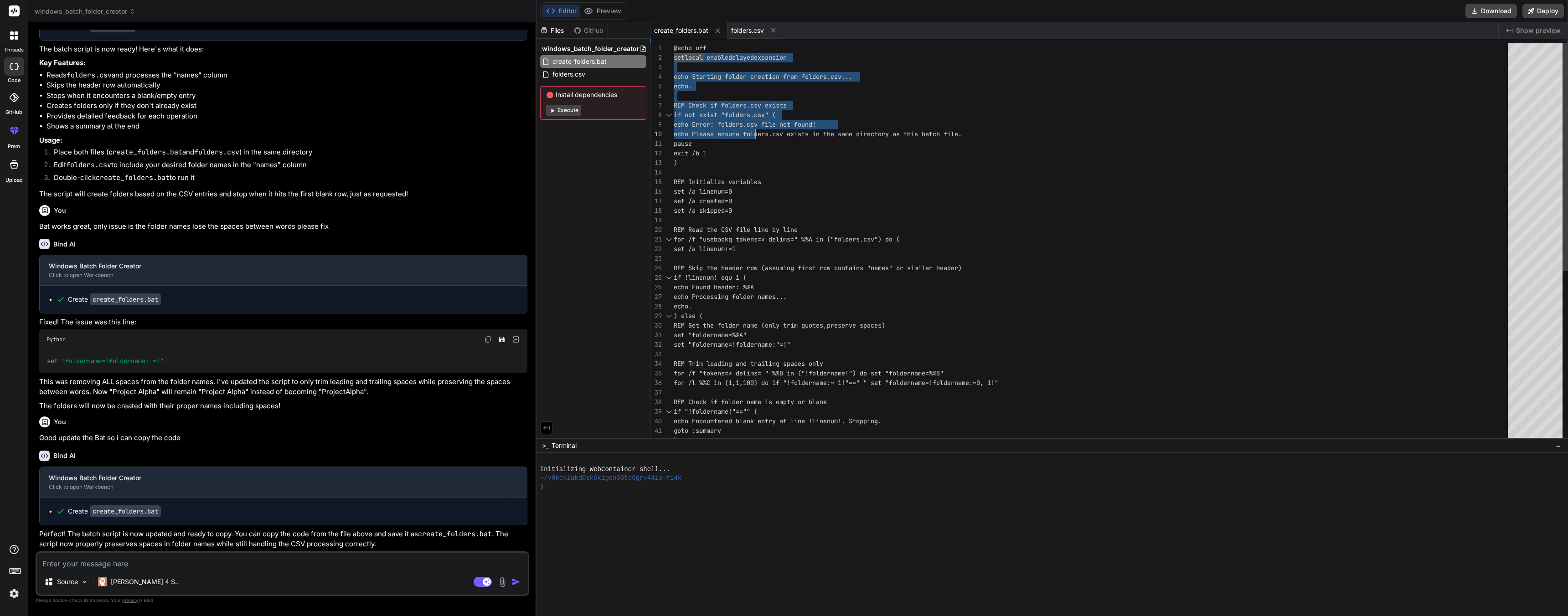
drag, startPoint x: 674, startPoint y: 54, endPoint x: 720, endPoint y: 101, distance: 65.8
click at [753, 126] on div "echo Please ensure folders.csv exists in the s ame directory as this batch file…" at bounding box center [1094, 392] width 840 height 699
click at [687, 68] on div "echo Please ensure folders.csv exists in the s ame directory as this batch file…" at bounding box center [1094, 392] width 840 height 699
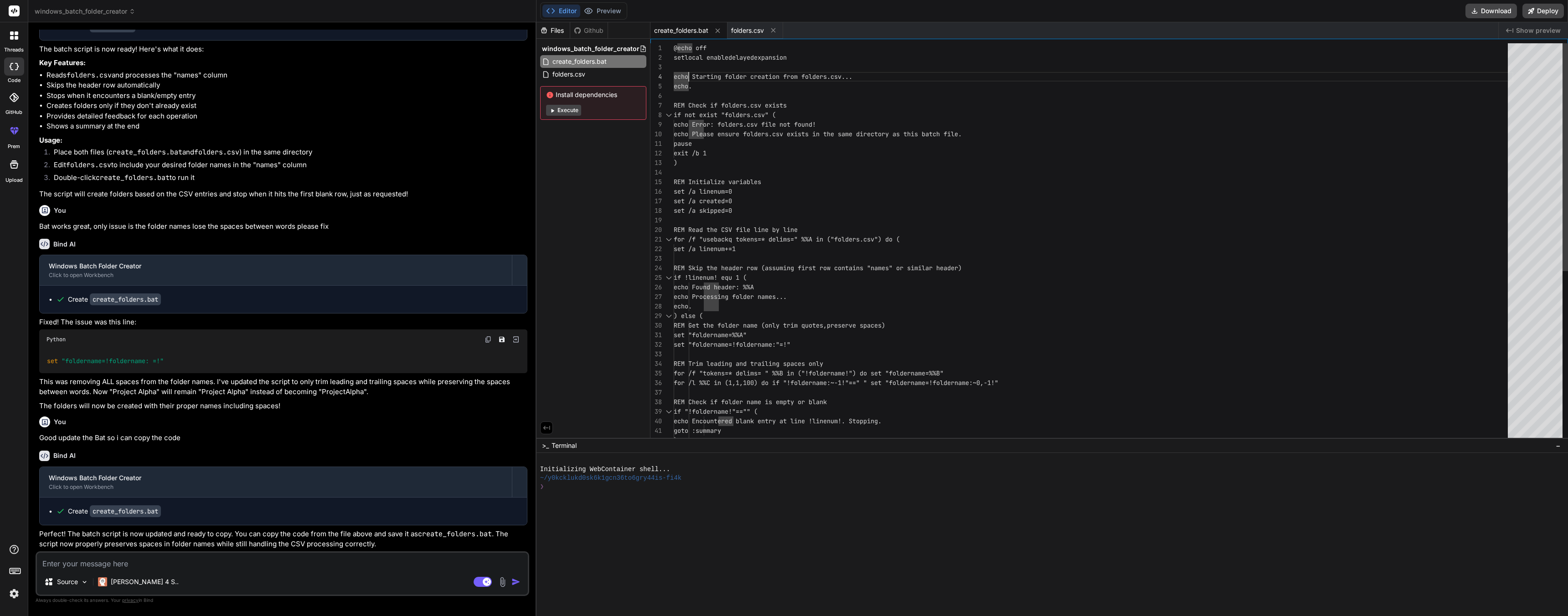
drag, startPoint x: 673, startPoint y: 46, endPoint x: 875, endPoint y: 285, distance: 312.9
click at [875, 285] on div "10 11 12 5 6 7 8 9 4 1 2 3 13 14 15 16 17 18 19 20 21 22 23 24 25 26 27 28 29 3…" at bounding box center [1109, 242] width 917 height 399
click at [812, 239] on div "echo Please ensure folders.csv exists in the s ame directory as this batch file…" at bounding box center [1094, 392] width 840 height 699
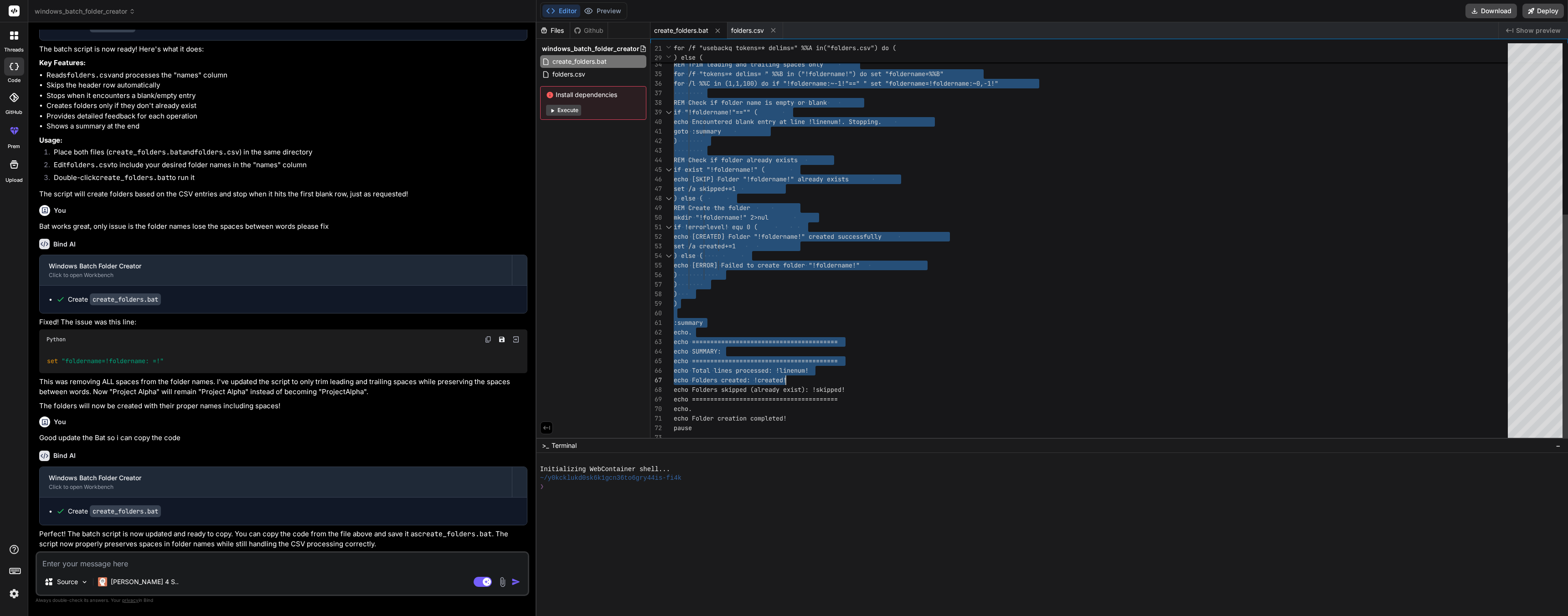
drag, startPoint x: 674, startPoint y: 49, endPoint x: 799, endPoint y: 362, distance: 337.0
click at [880, 335] on div "set "foldername=!foldername:"=!" REM Trim leading and trailing spaces only for …" at bounding box center [1094, 93] width 840 height 699
